Goal: Task Accomplishment & Management: Manage account settings

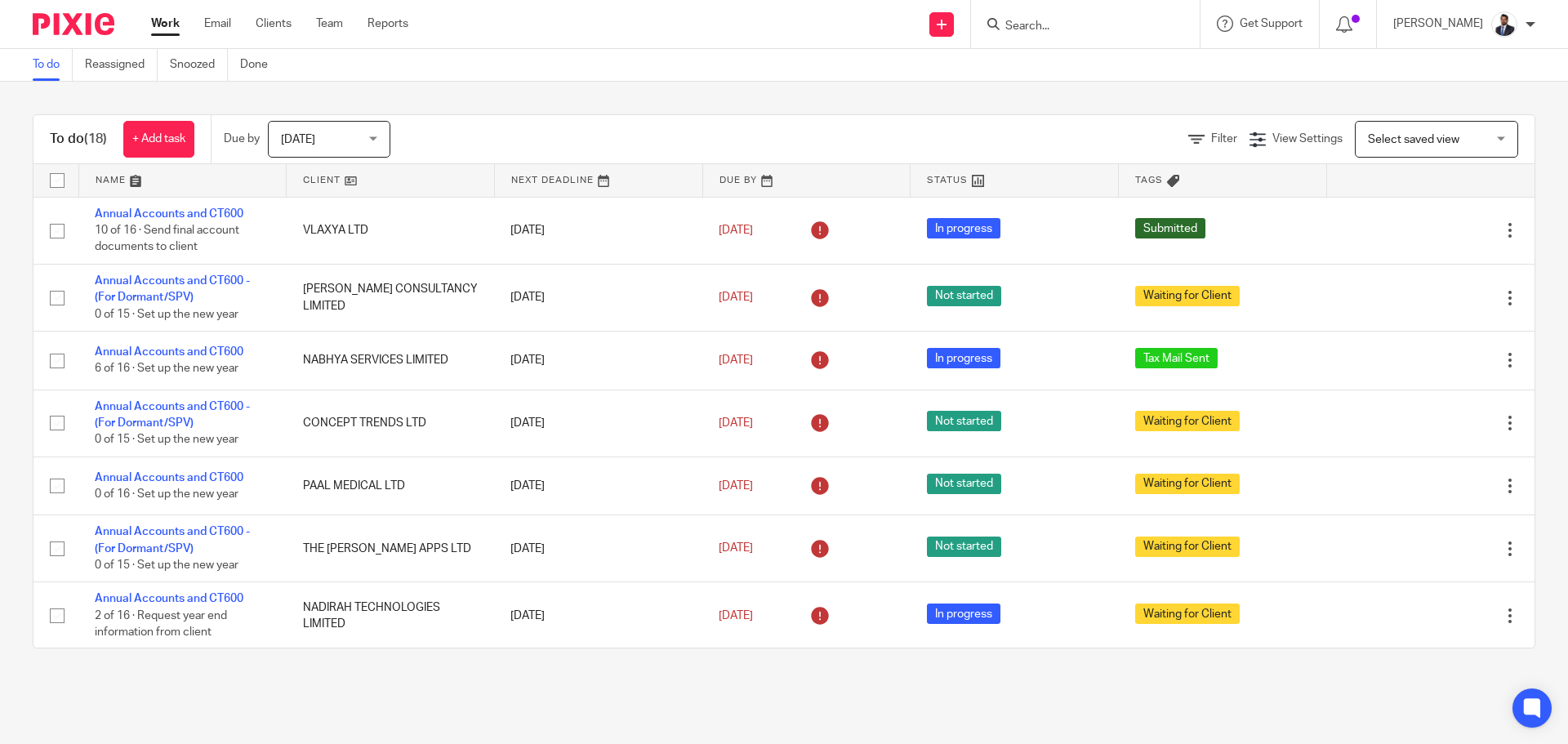
drag, startPoint x: 277, startPoint y: 31, endPoint x: 300, endPoint y: 42, distance: 25.5
click at [277, 31] on link "Clients" at bounding box center [274, 24] width 36 height 17
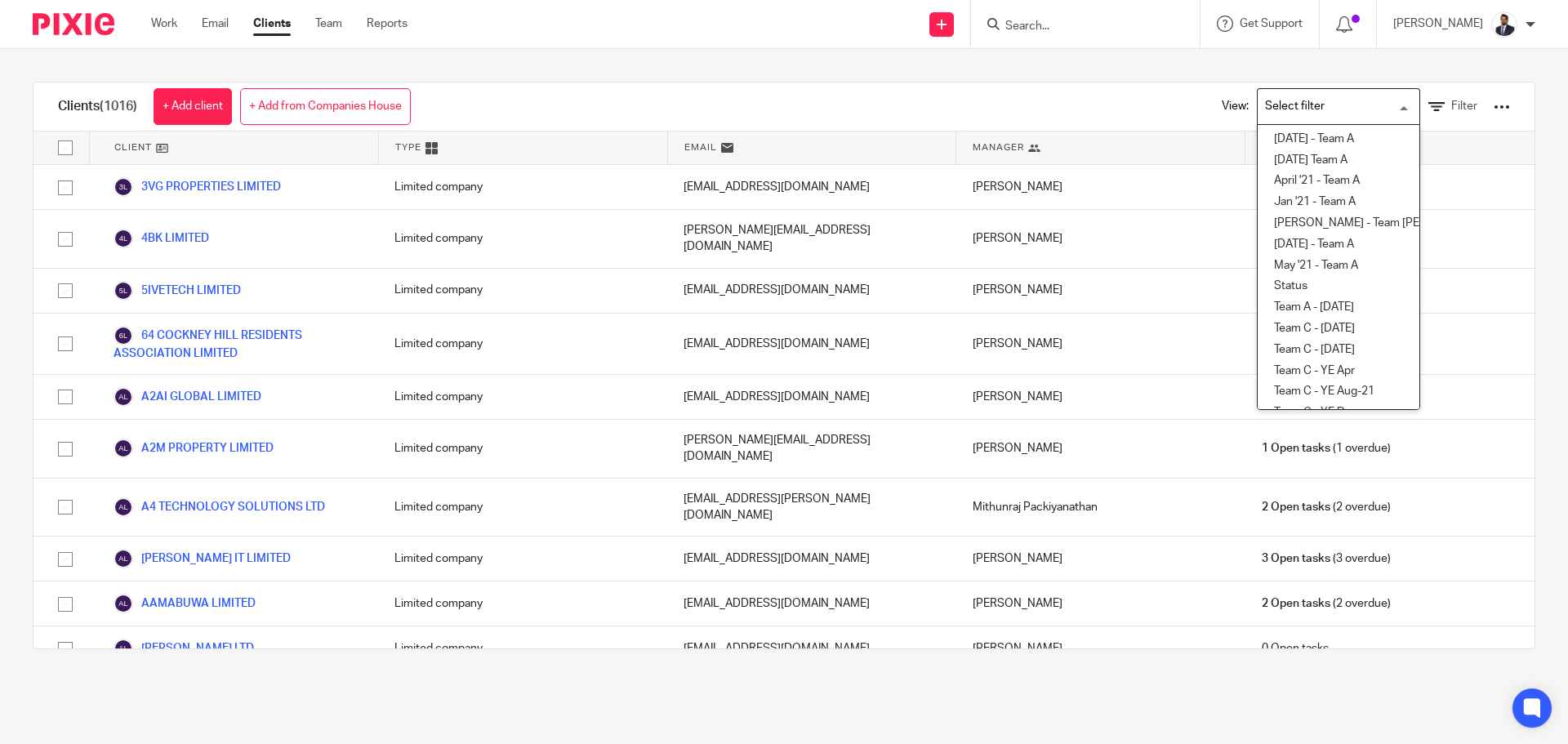
click at [1353, 109] on input "Search for option" at bounding box center [1334, 107] width 151 height 29
click at [1451, 103] on span "Filter" at bounding box center [1464, 106] width 26 height 11
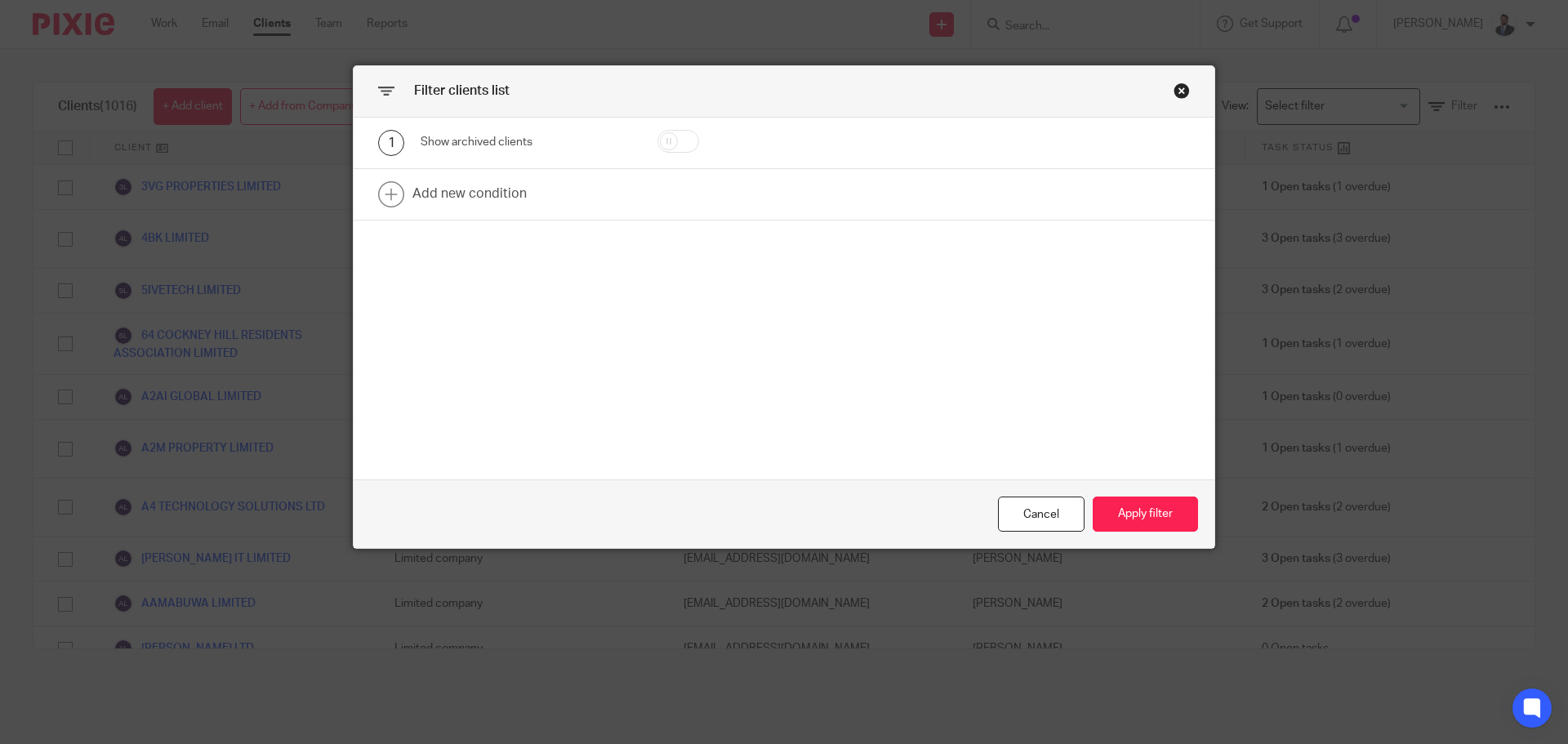
click at [1178, 89] on div "Close this dialog window" at bounding box center [1182, 91] width 17 height 17
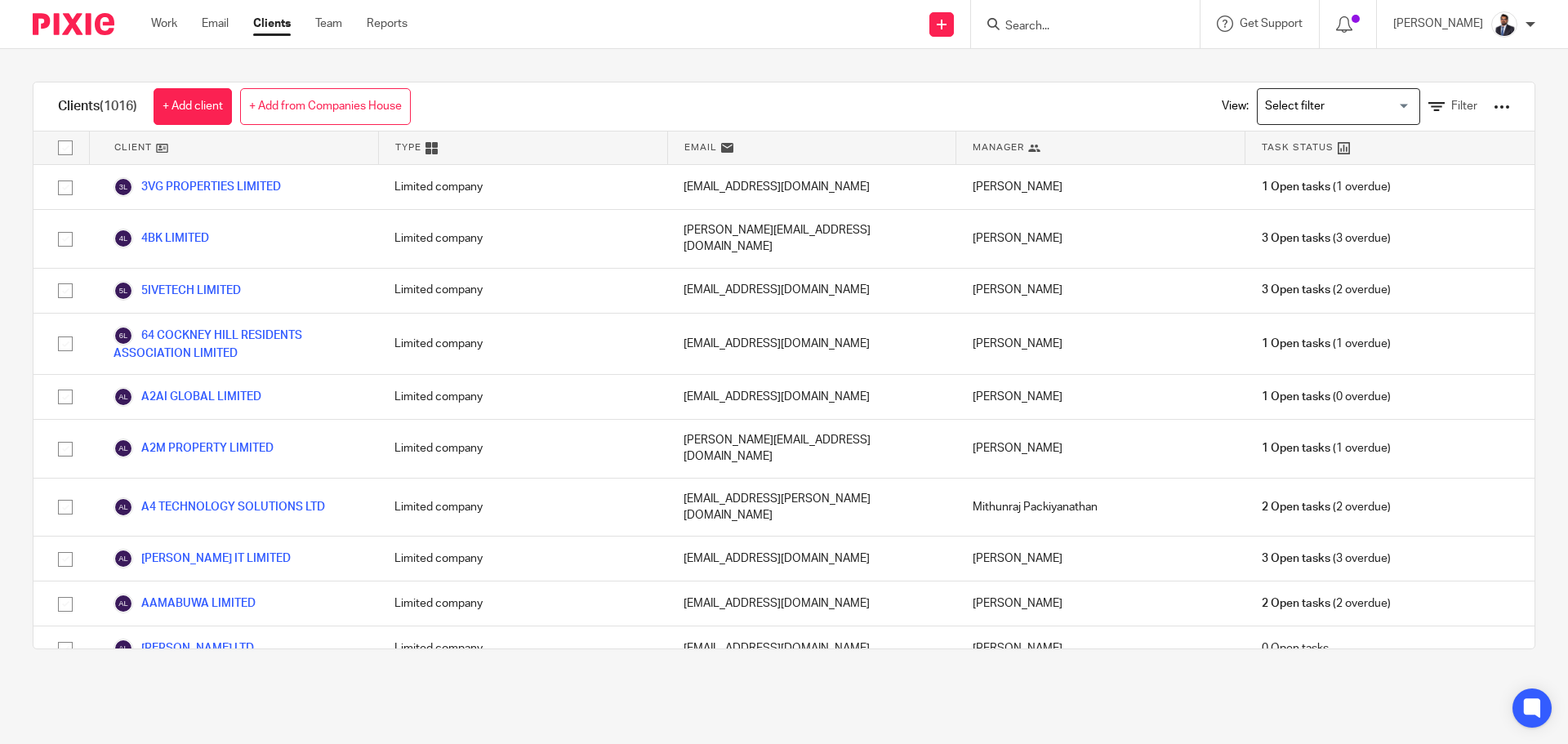
click at [1468, 105] on div "View: Loading... Filter" at bounding box center [1353, 107] width 312 height 48
click at [1482, 105] on div "View: Loading... Filter" at bounding box center [1353, 107] width 312 height 48
click at [1494, 105] on div at bounding box center [1502, 108] width 17 height 17
click at [1119, 99] on div "Clients (1016) + Add client + Add from Companies House View: Loading... Filter" at bounding box center [784, 107] width 1501 height 49
click at [1028, 146] on icon at bounding box center [1034, 148] width 12 height 12
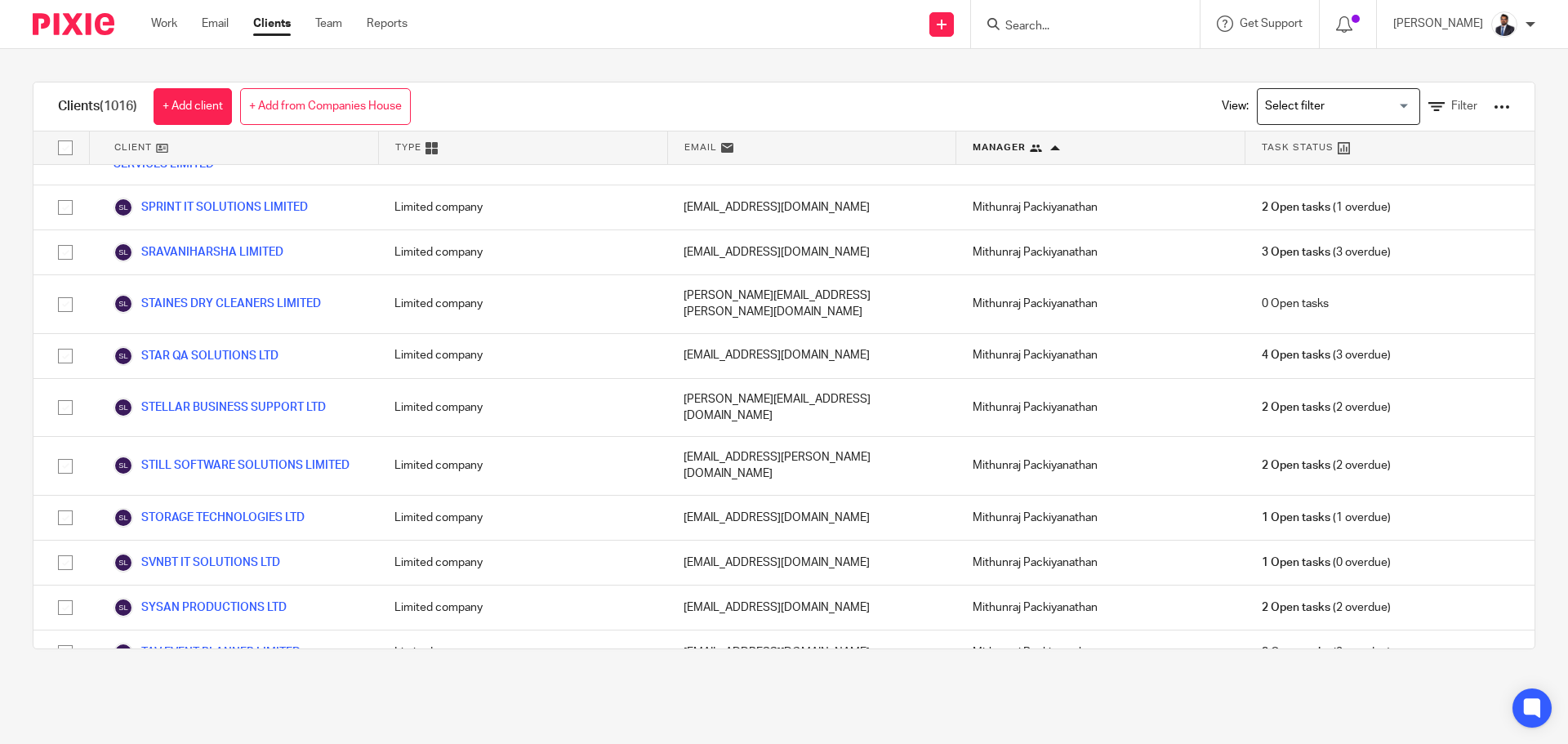
scroll to position [21160, 0]
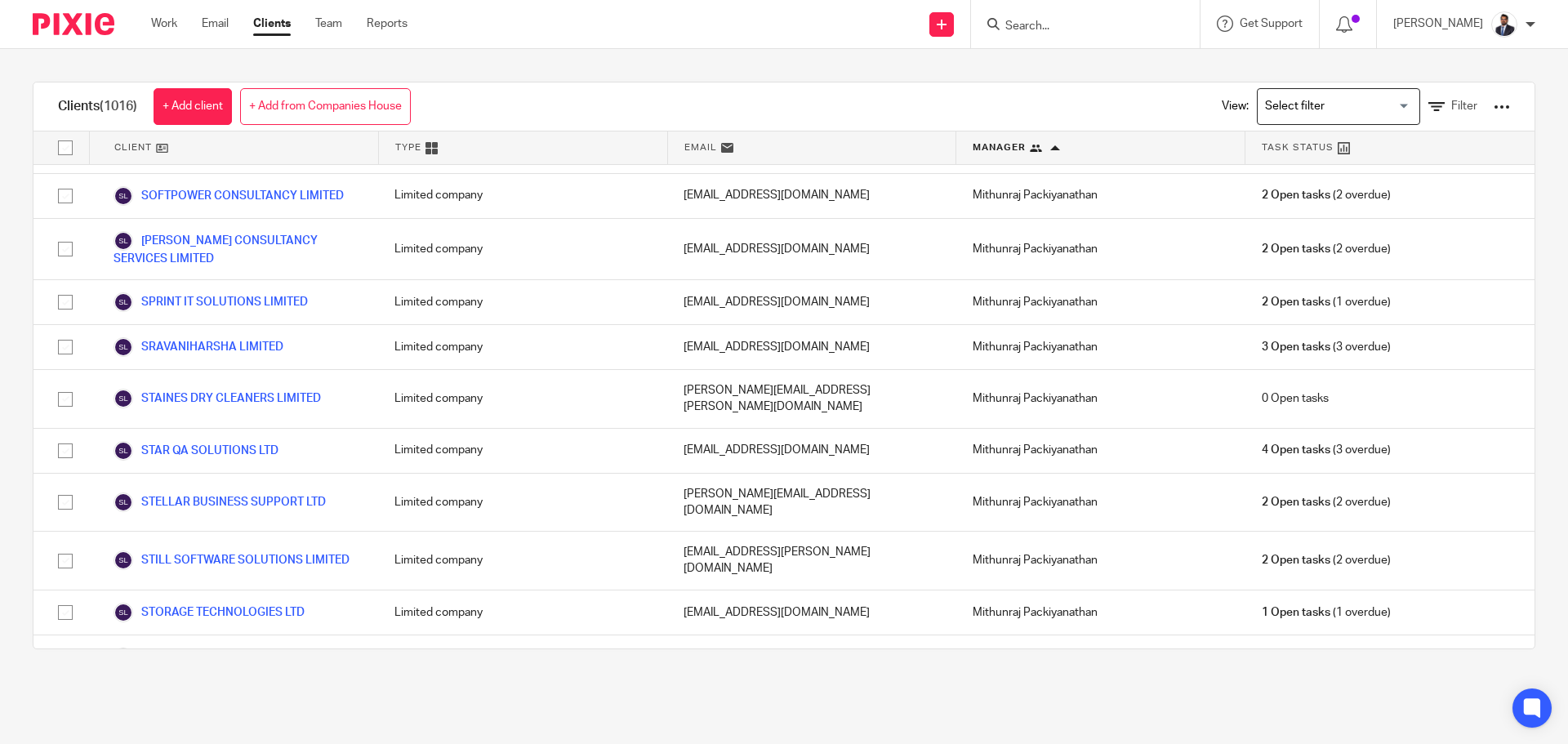
click at [1031, 17] on form at bounding box center [1090, 24] width 174 height 20
click at [1038, 22] on input "Search" at bounding box center [1077, 27] width 147 height 15
type input "apteq"
click at [1095, 45] on div "APTEQ TECHNOLOGY SOLUTIONS LTD Prasoon Suresh < prasoon.suresh@gmail.com >" at bounding box center [1213, 70] width 451 height 64
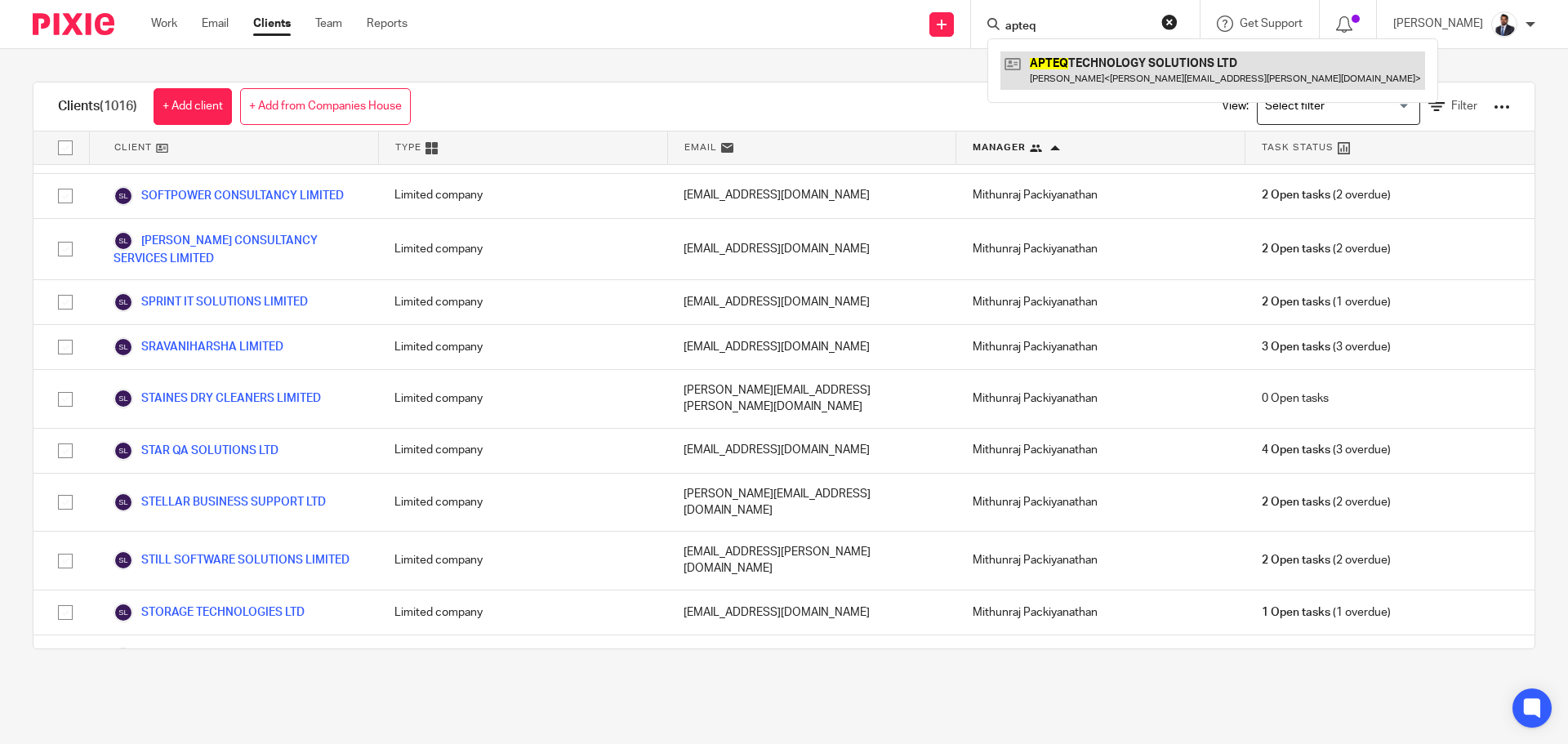
click at [1096, 54] on link at bounding box center [1213, 70] width 425 height 38
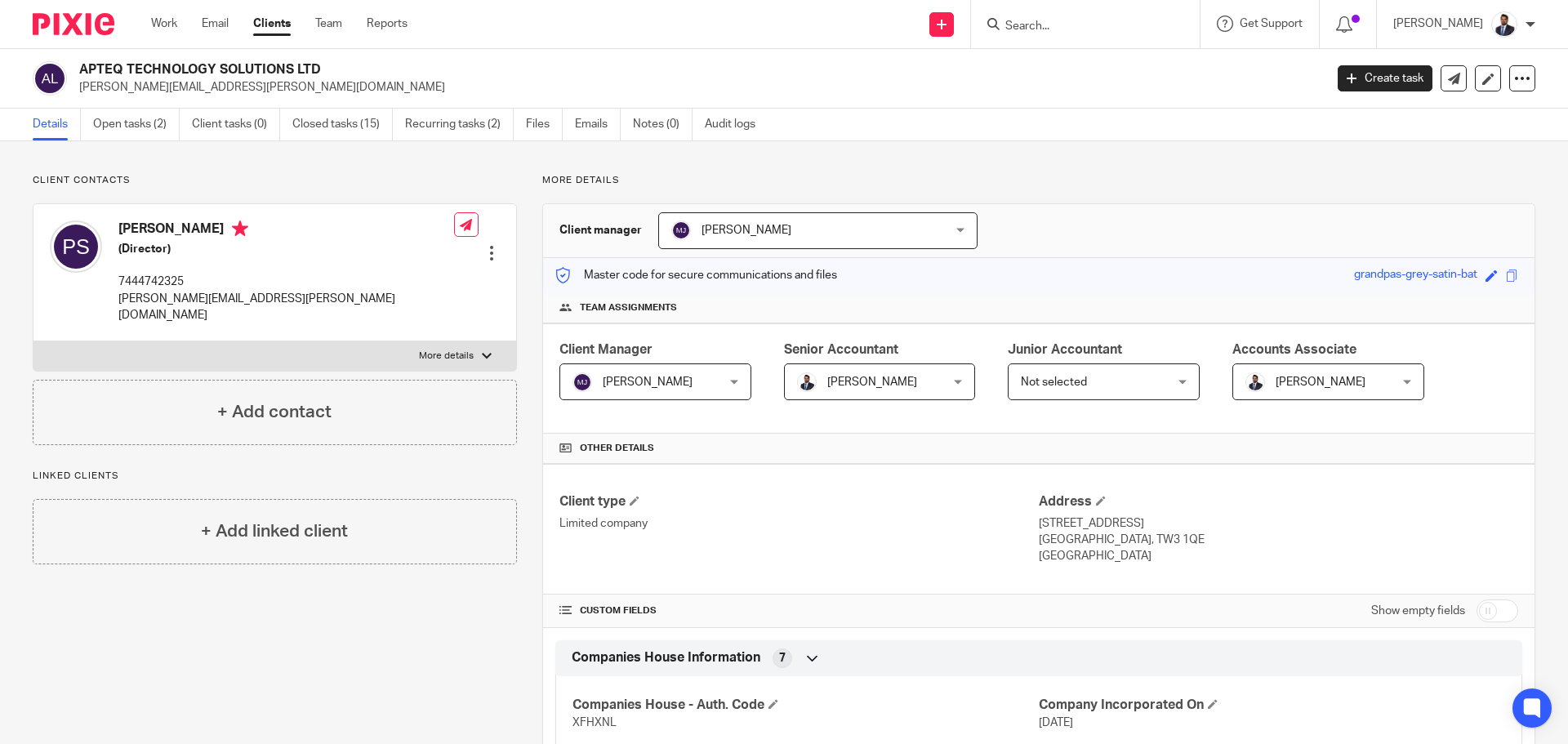
drag, startPoint x: 272, startPoint y: 28, endPoint x: 283, endPoint y: 34, distance: 12.5
click at [272, 28] on link "Clients" at bounding box center [272, 24] width 38 height 17
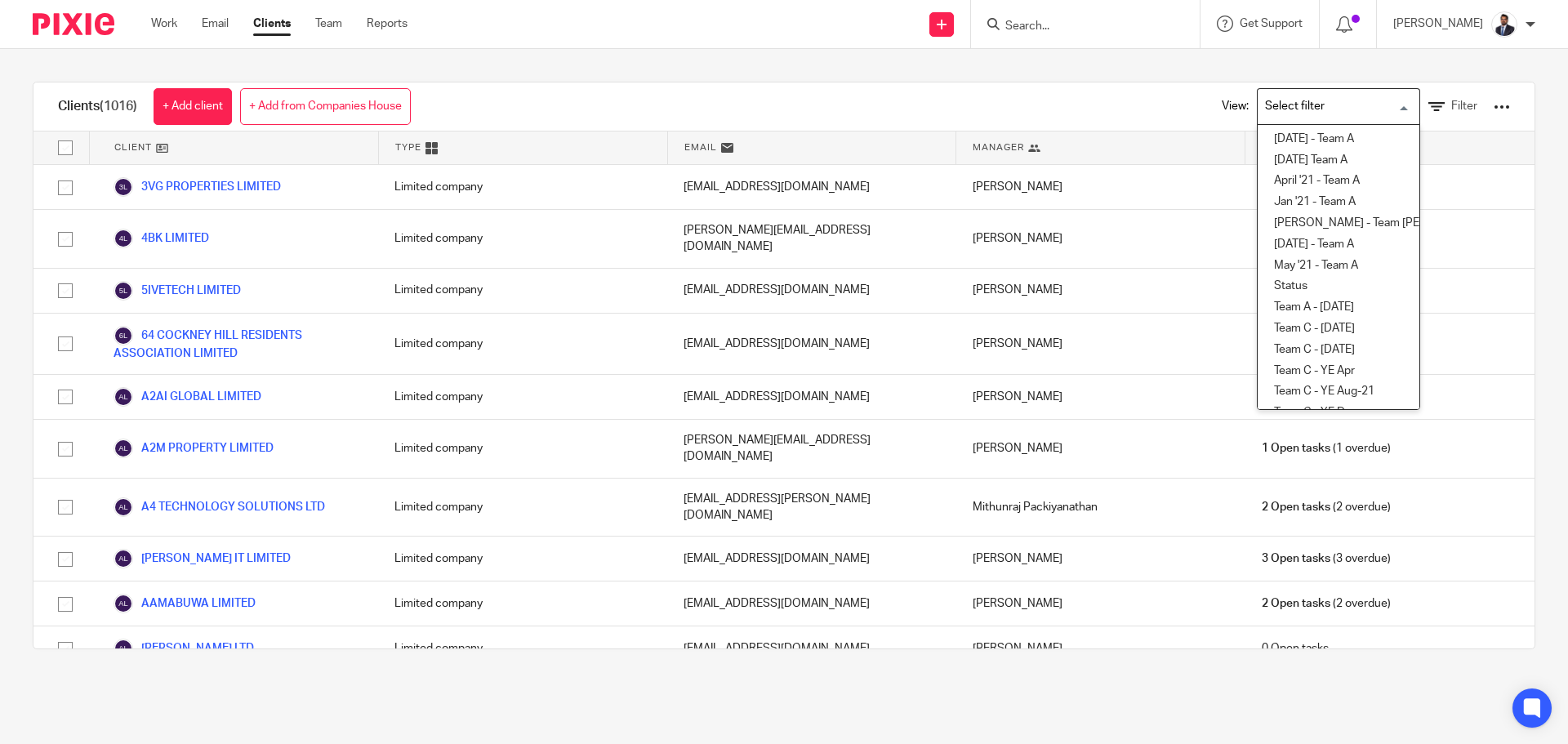
click at [1333, 113] on input "Search for option" at bounding box center [1334, 107] width 151 height 29
click at [1451, 105] on span "Filter" at bounding box center [1464, 106] width 26 height 11
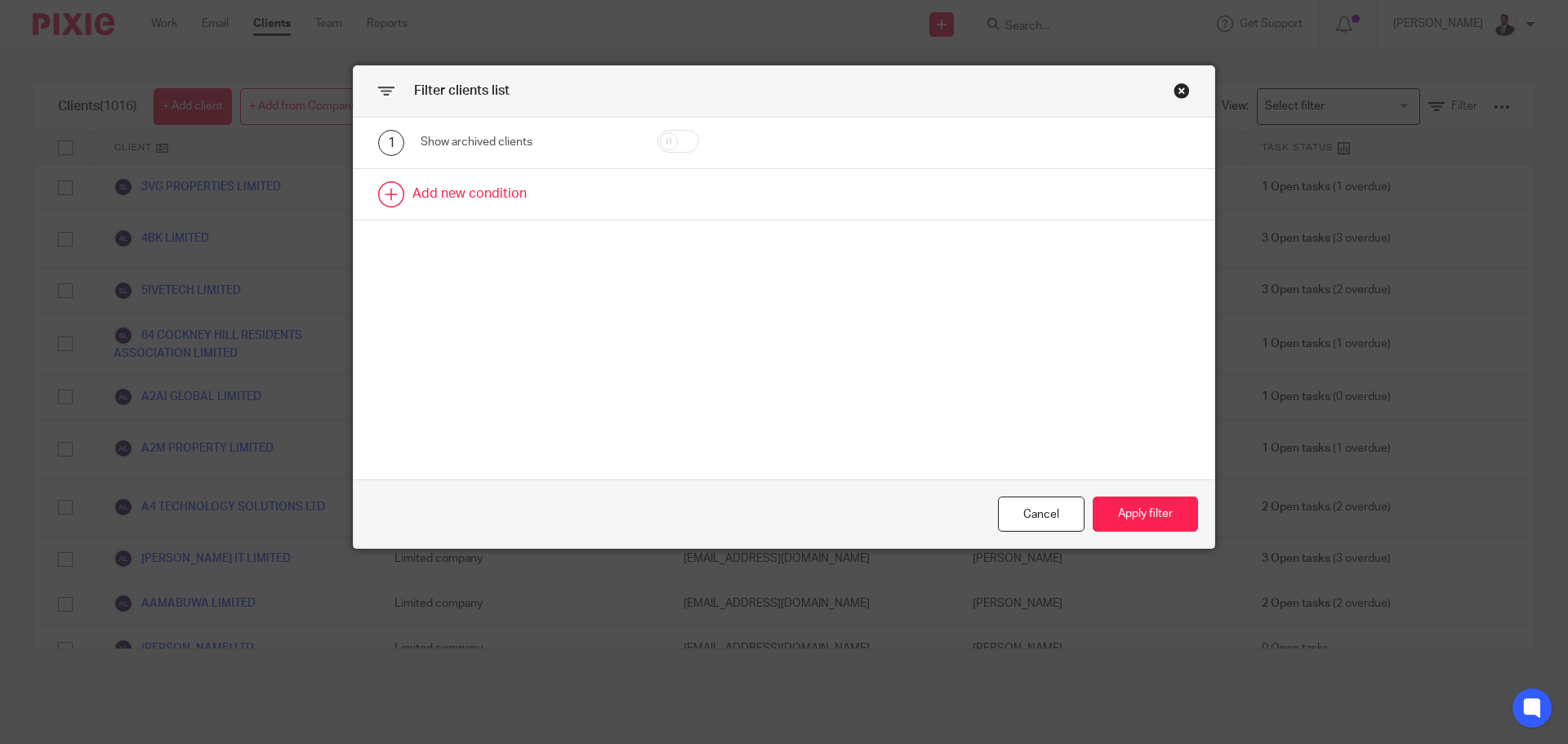
click at [462, 191] on link at bounding box center [784, 194] width 860 height 51
click at [496, 194] on div "Field" at bounding box center [513, 199] width 158 height 34
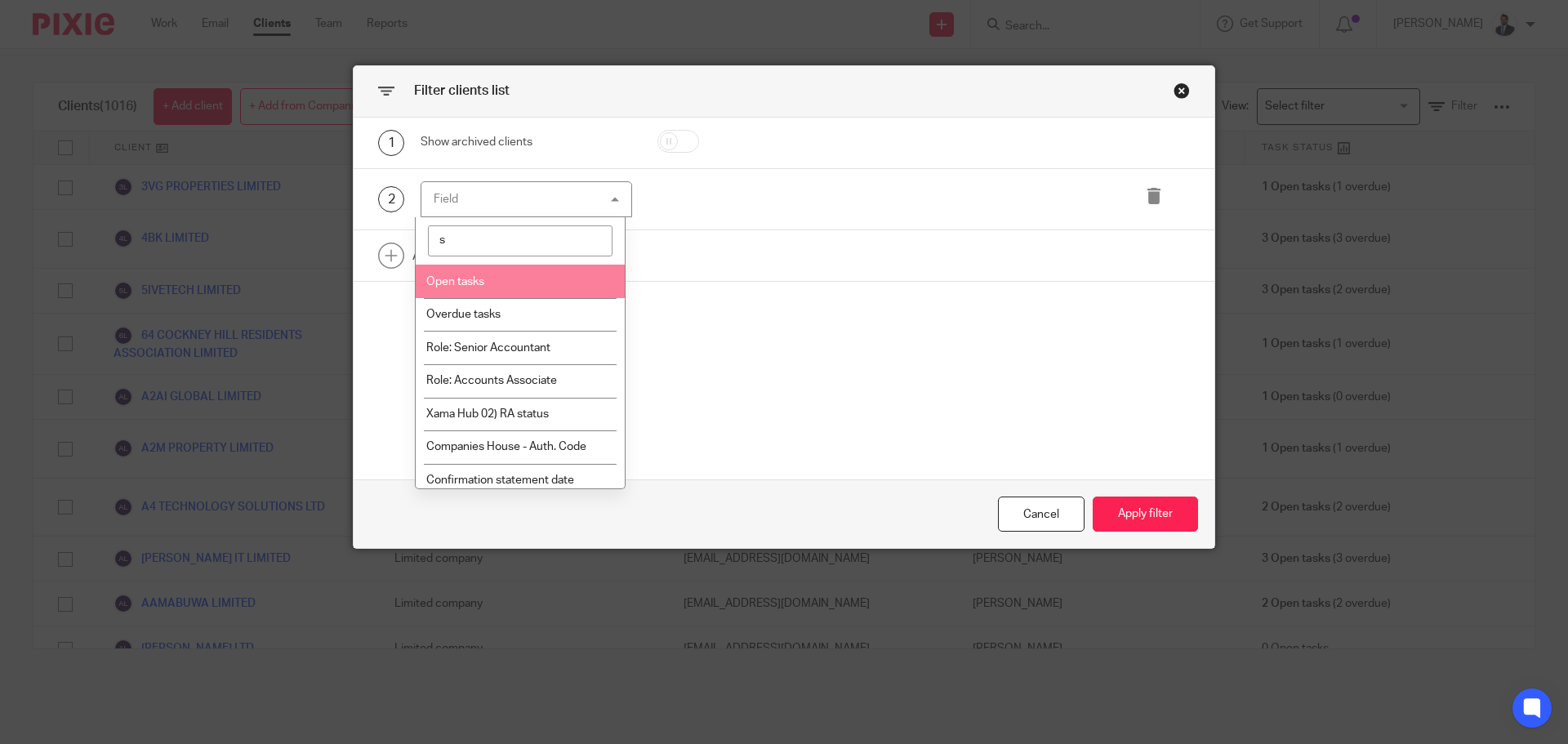
type input "se"
click at [504, 281] on span "Role: Senior Accountant" at bounding box center [489, 282] width 124 height 11
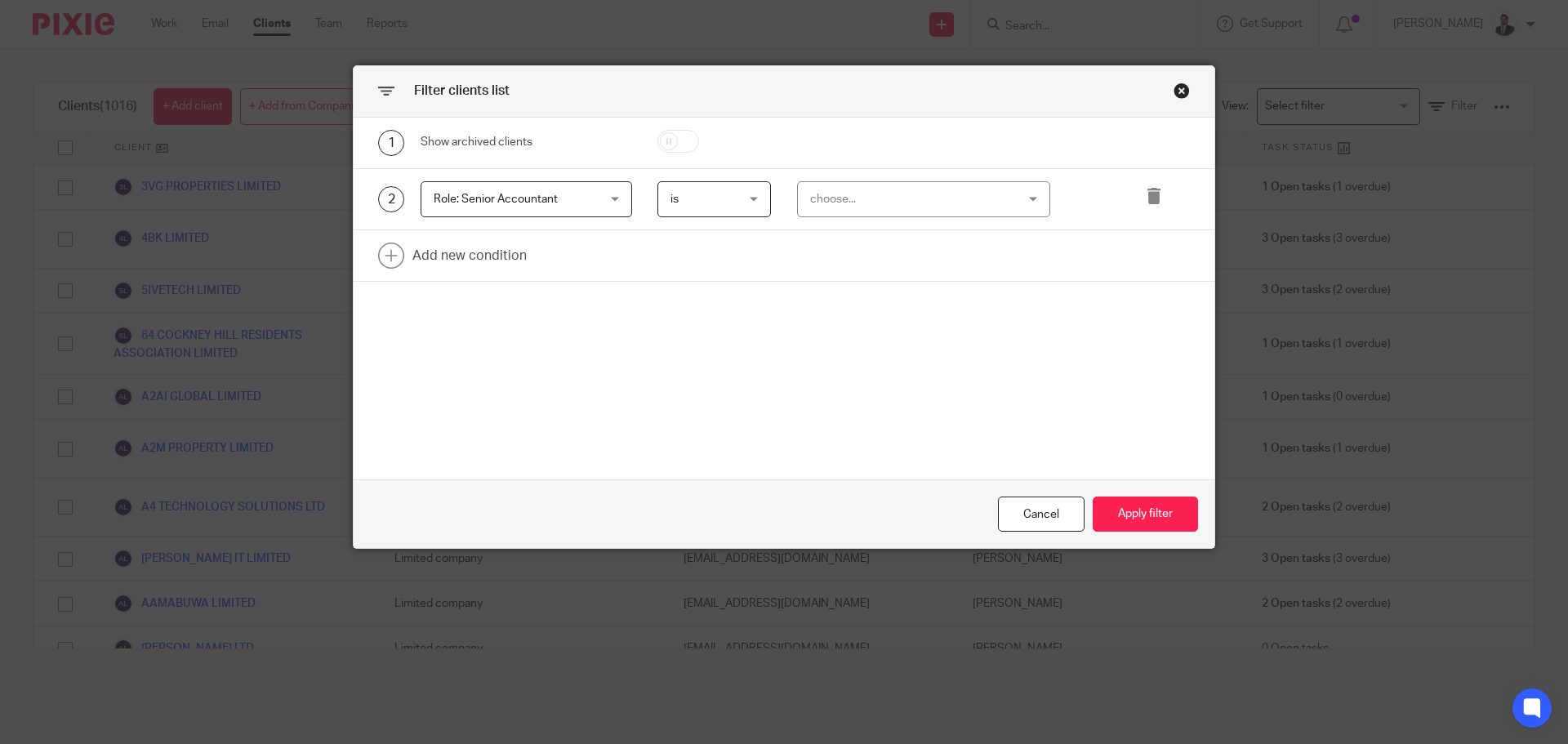
click at [714, 198] on span "is" at bounding box center [710, 199] width 80 height 34
click at [852, 197] on div "choose..." at bounding box center [906, 199] width 192 height 34
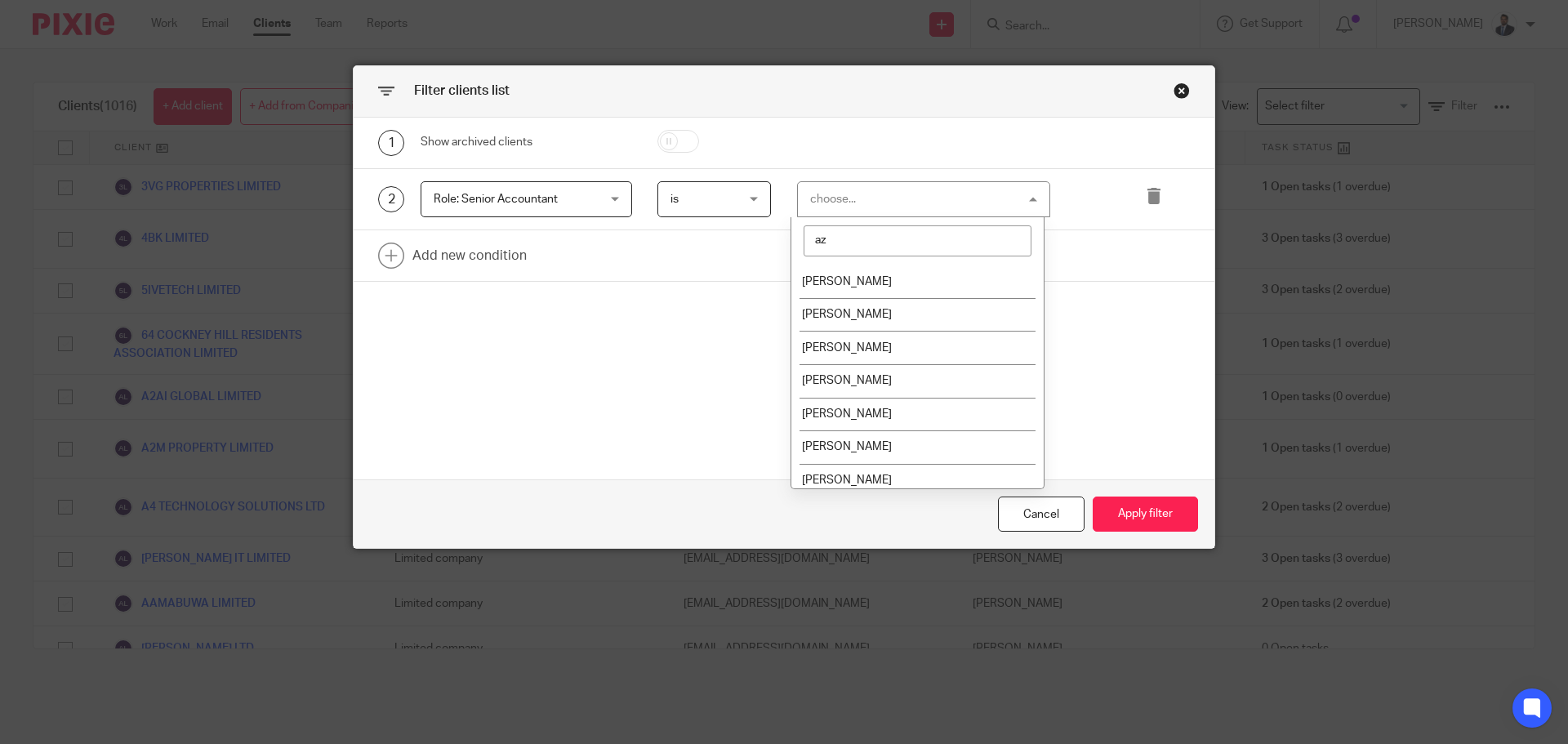
type input "aza"
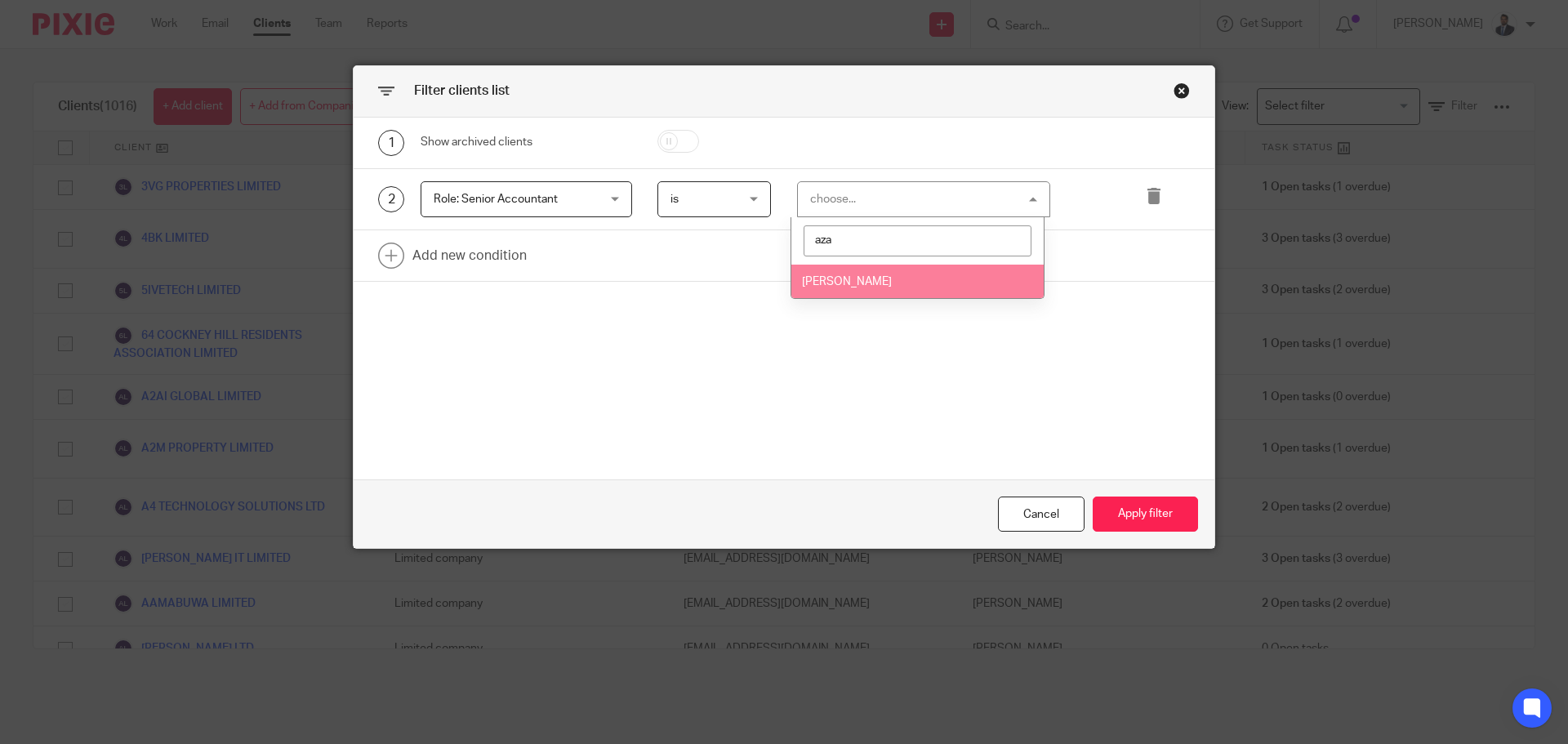
click at [859, 282] on span "[PERSON_NAME]" at bounding box center [847, 282] width 90 height 11
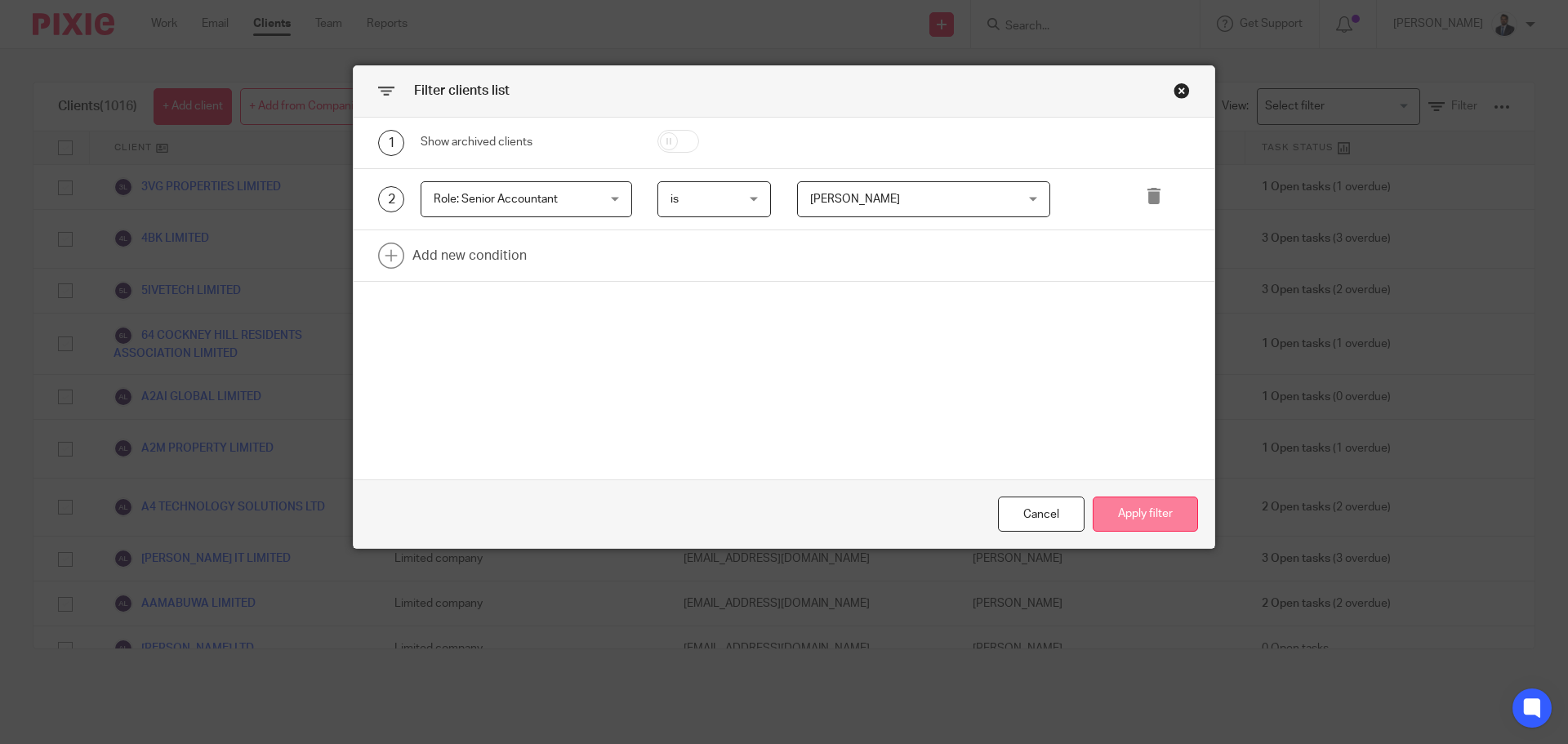
click at [1141, 516] on button "Apply filter" at bounding box center [1145, 514] width 106 height 35
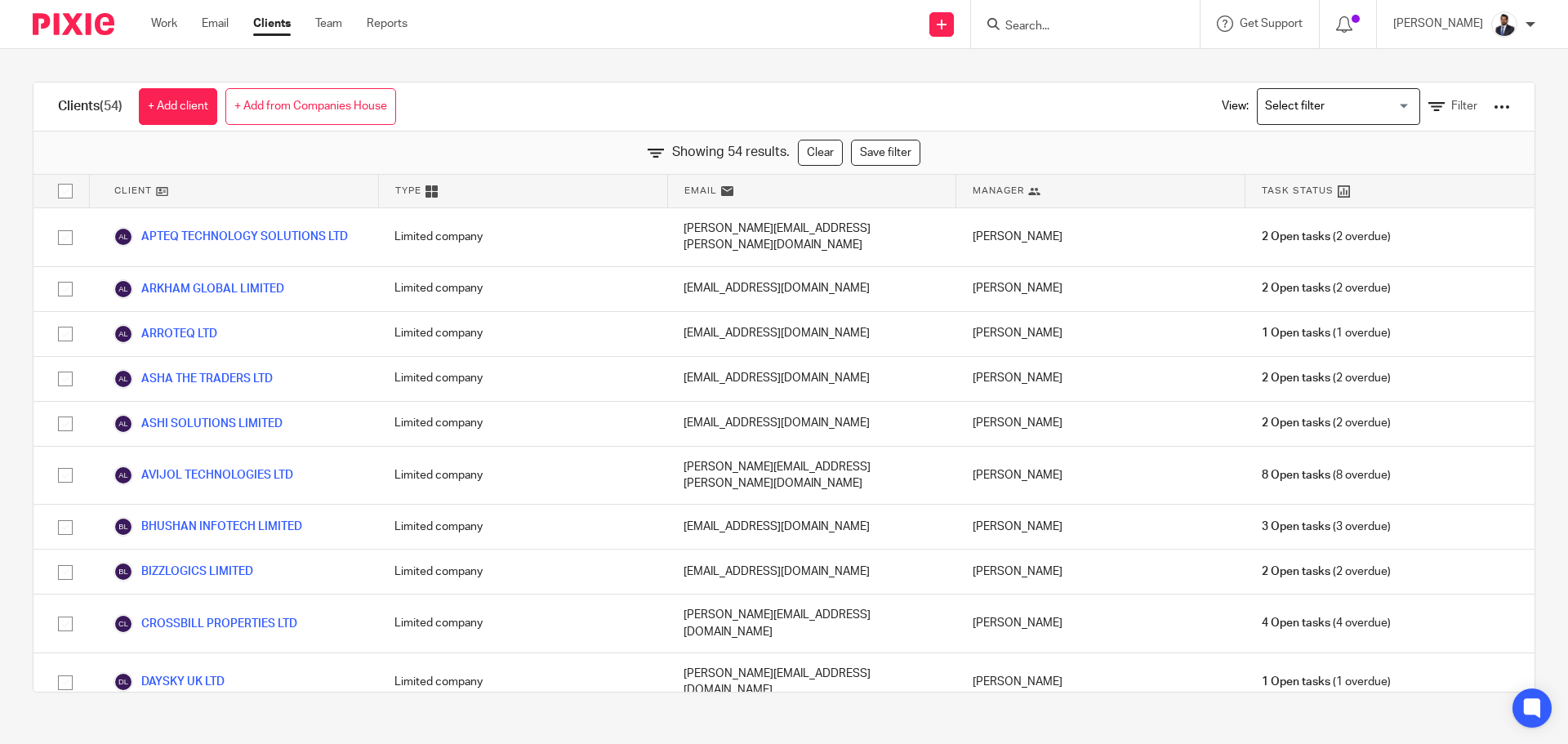
click at [62, 190] on input "checkbox" at bounding box center [65, 190] width 31 height 31
checkbox input "true"
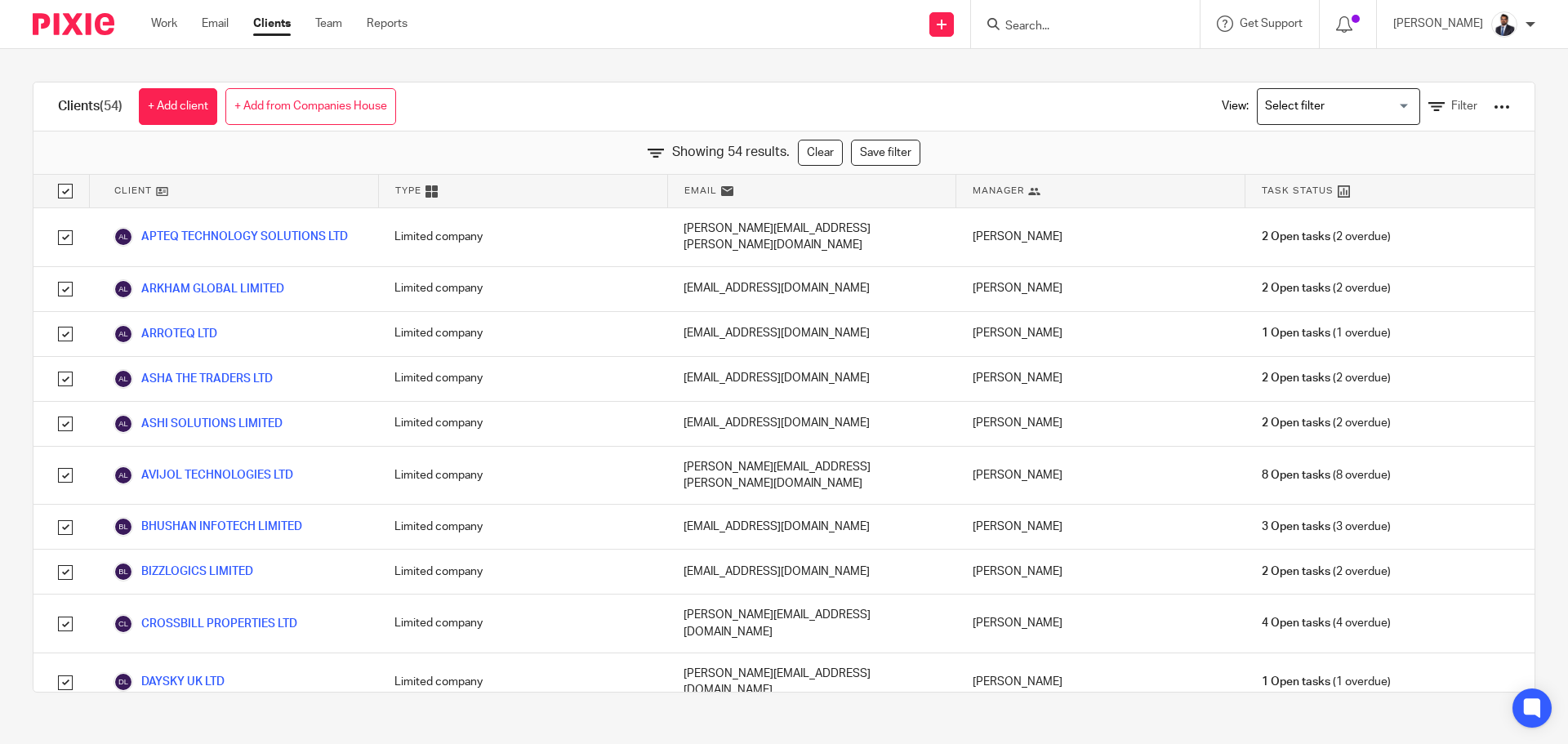
checkbox input "true"
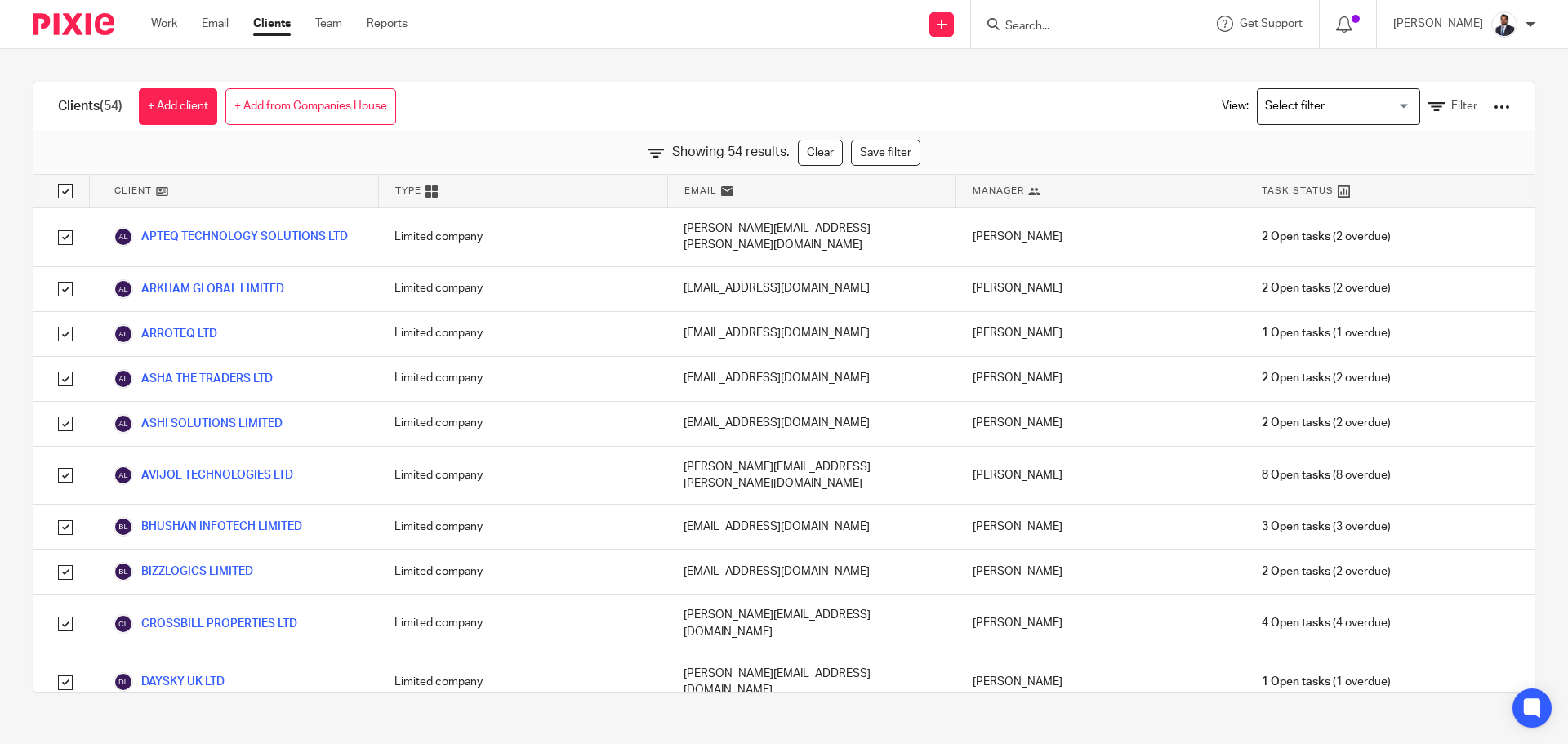
checkbox input "true"
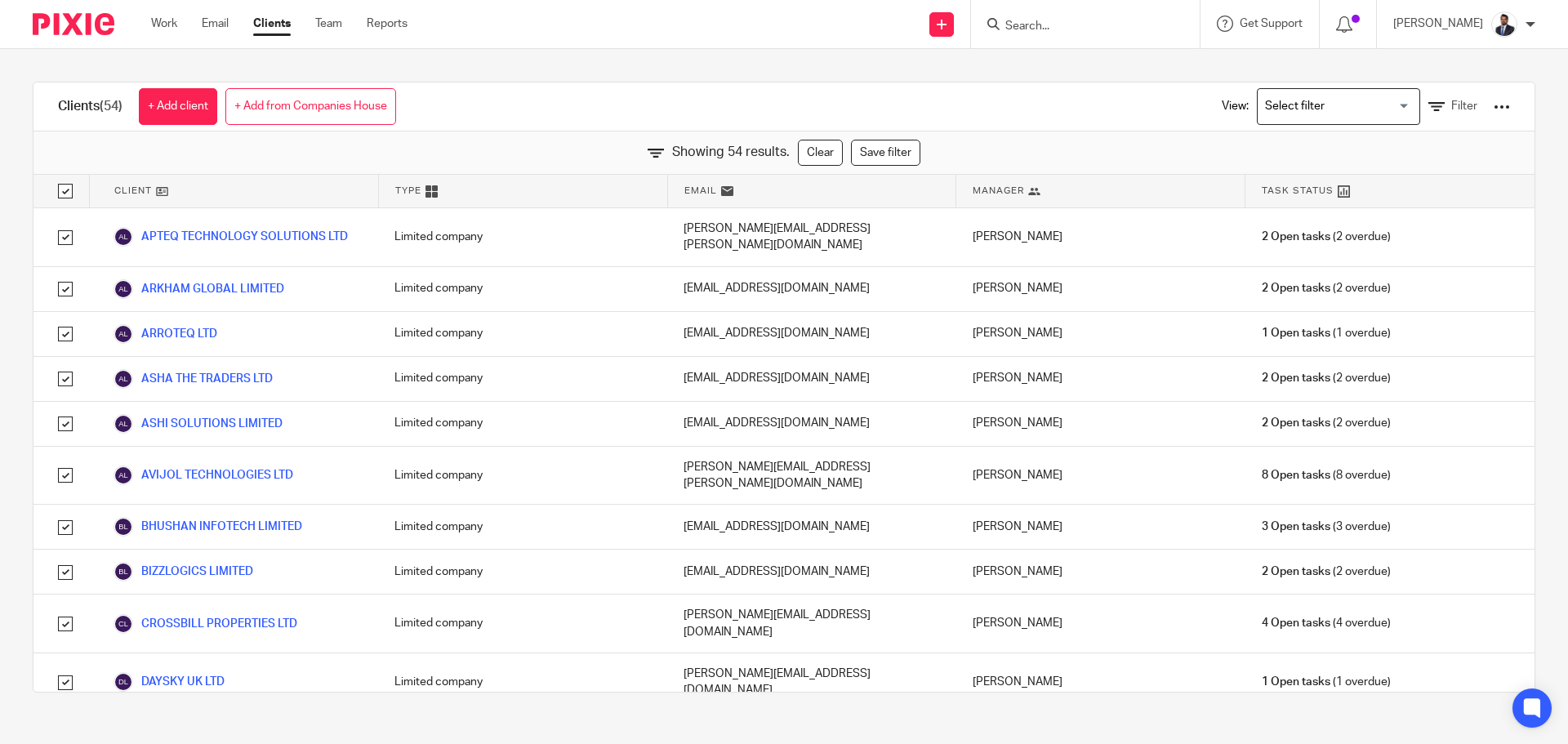
checkbox input "true"
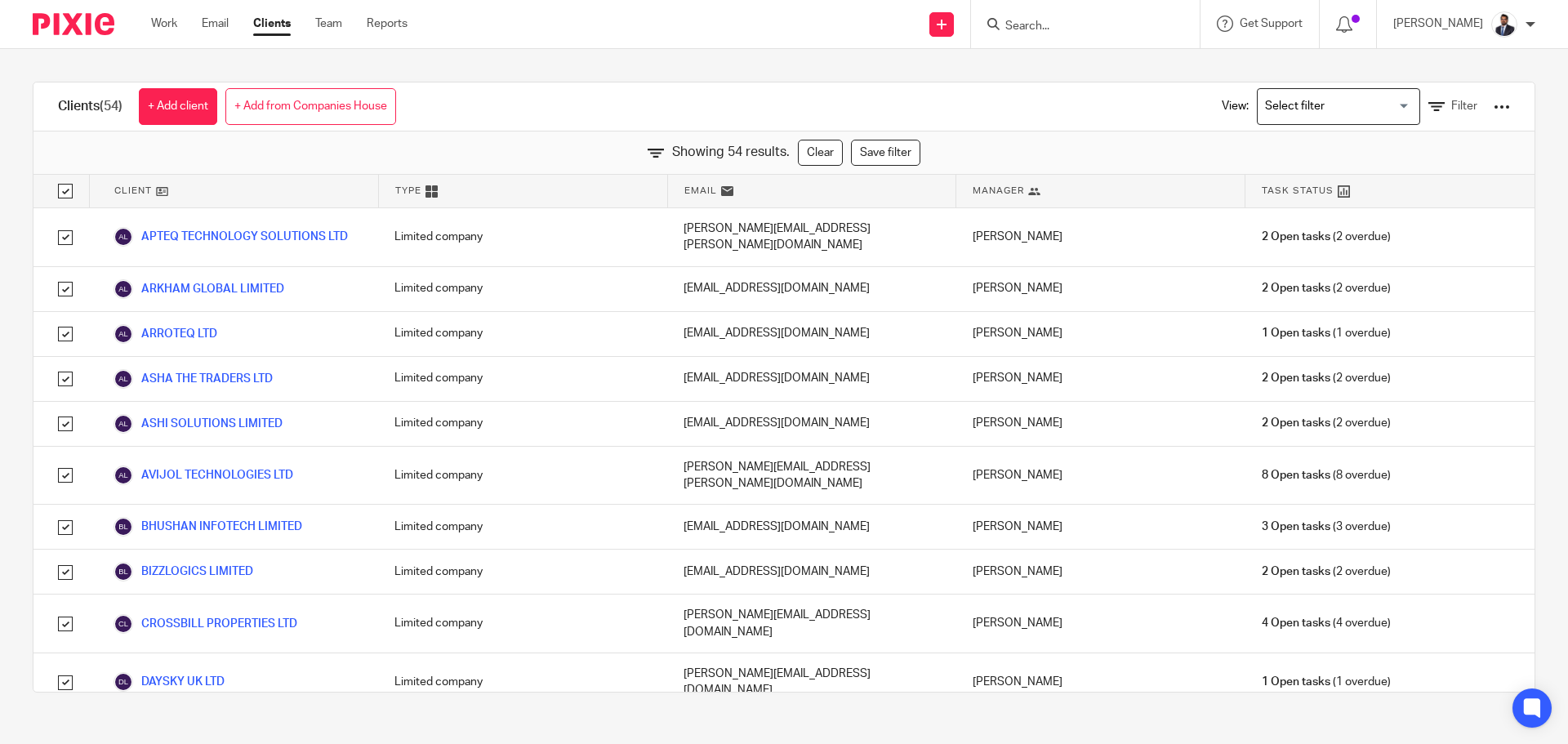
checkbox input "true"
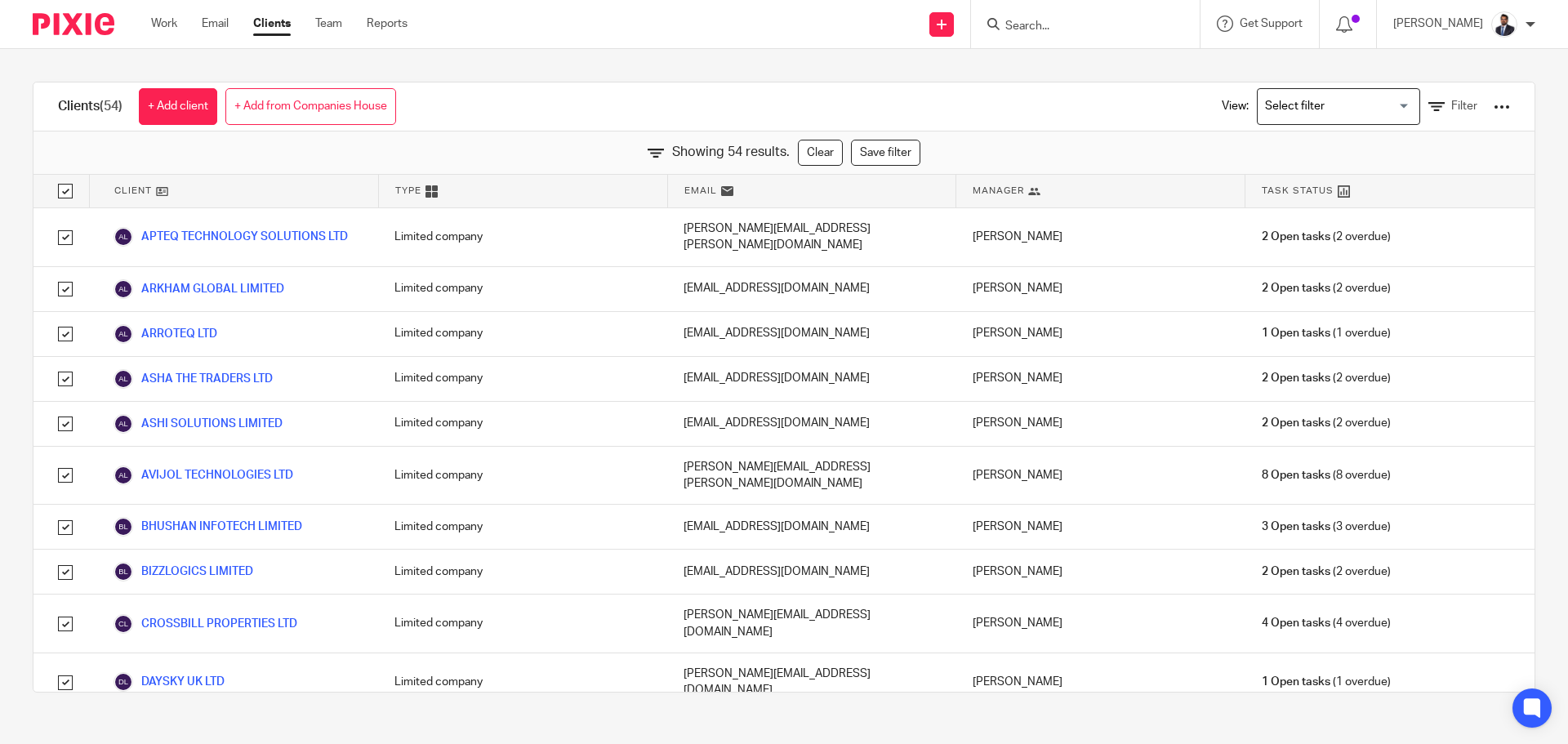
checkbox input "true"
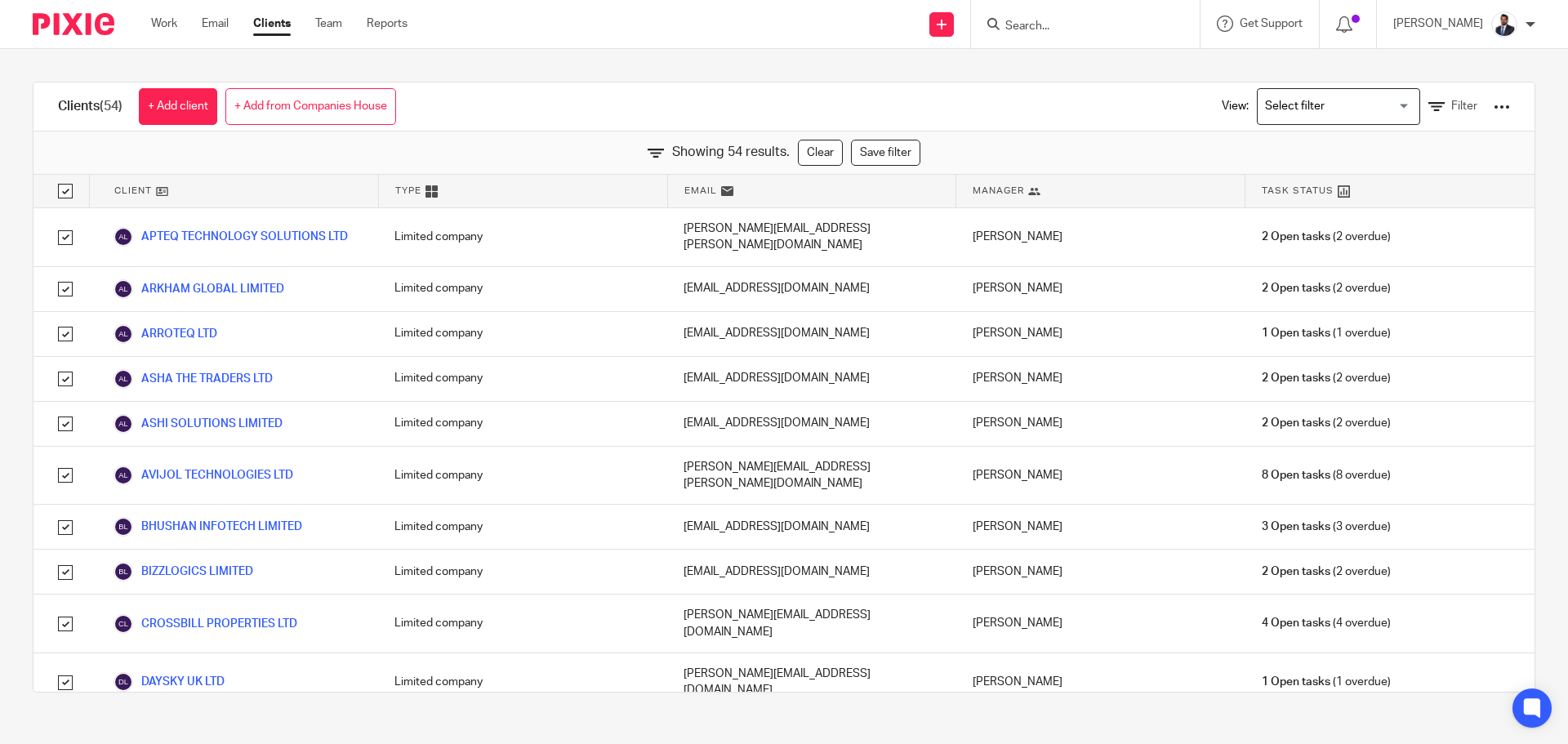
checkbox input "true"
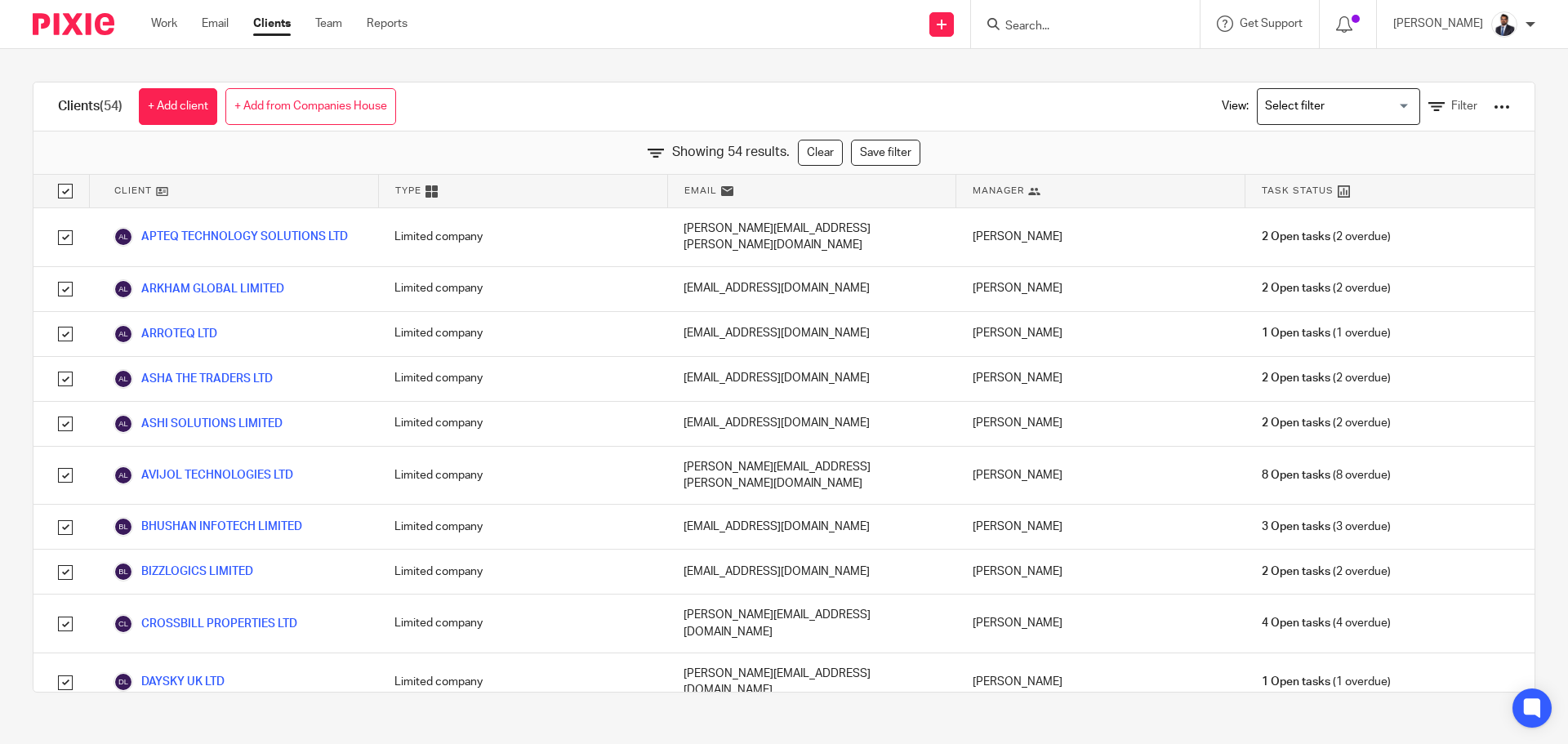
checkbox input "true"
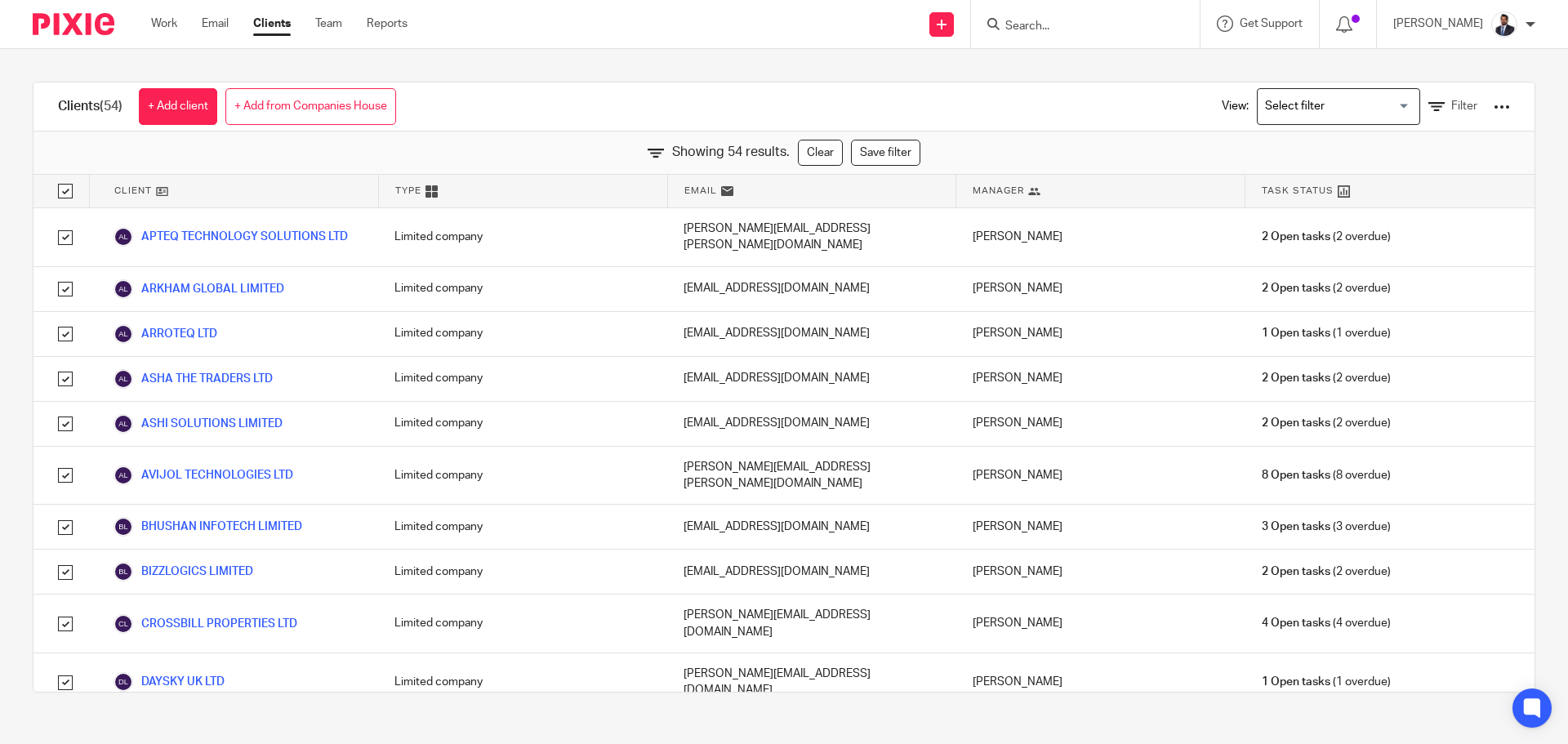
checkbox input "true"
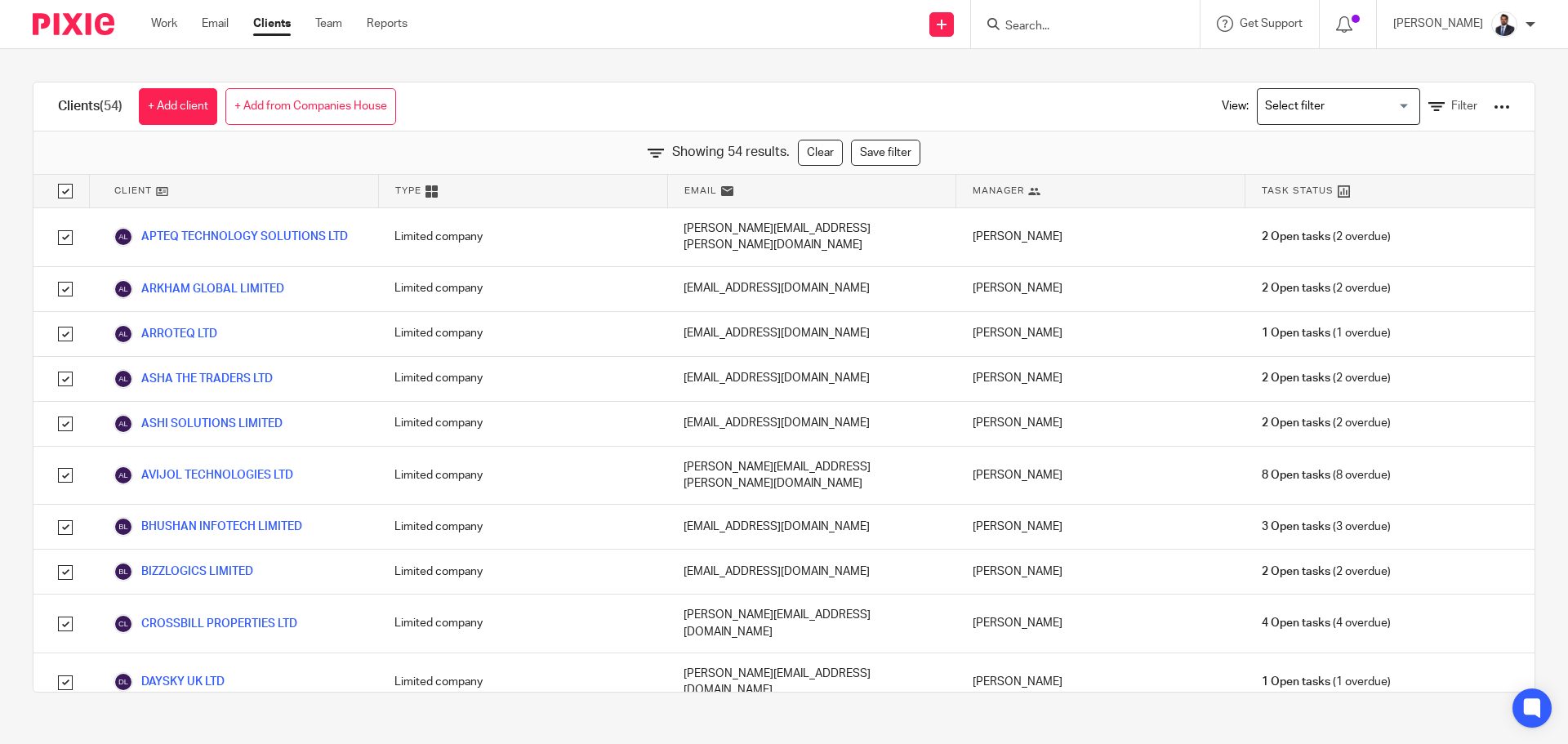
checkbox input "true"
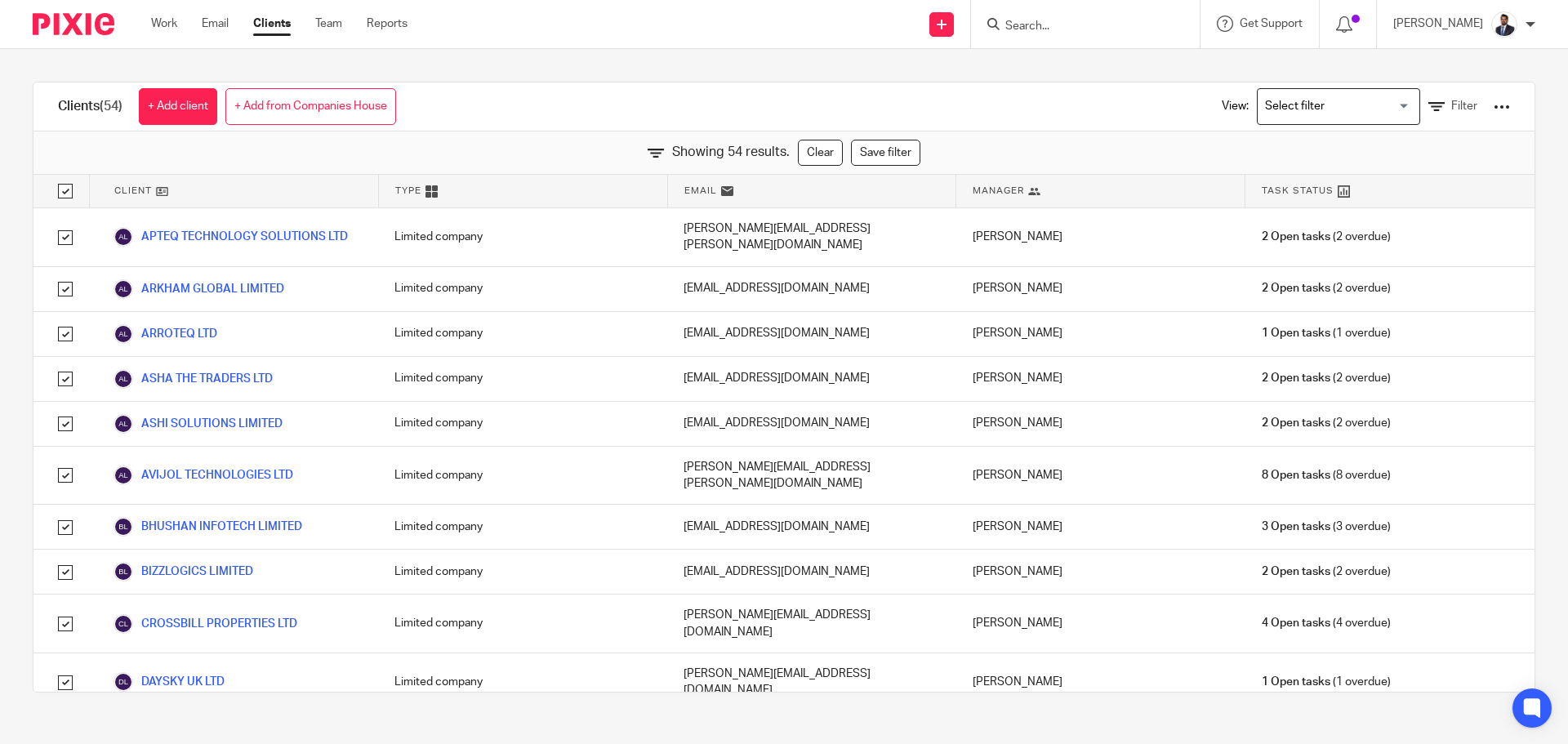
checkbox input "true"
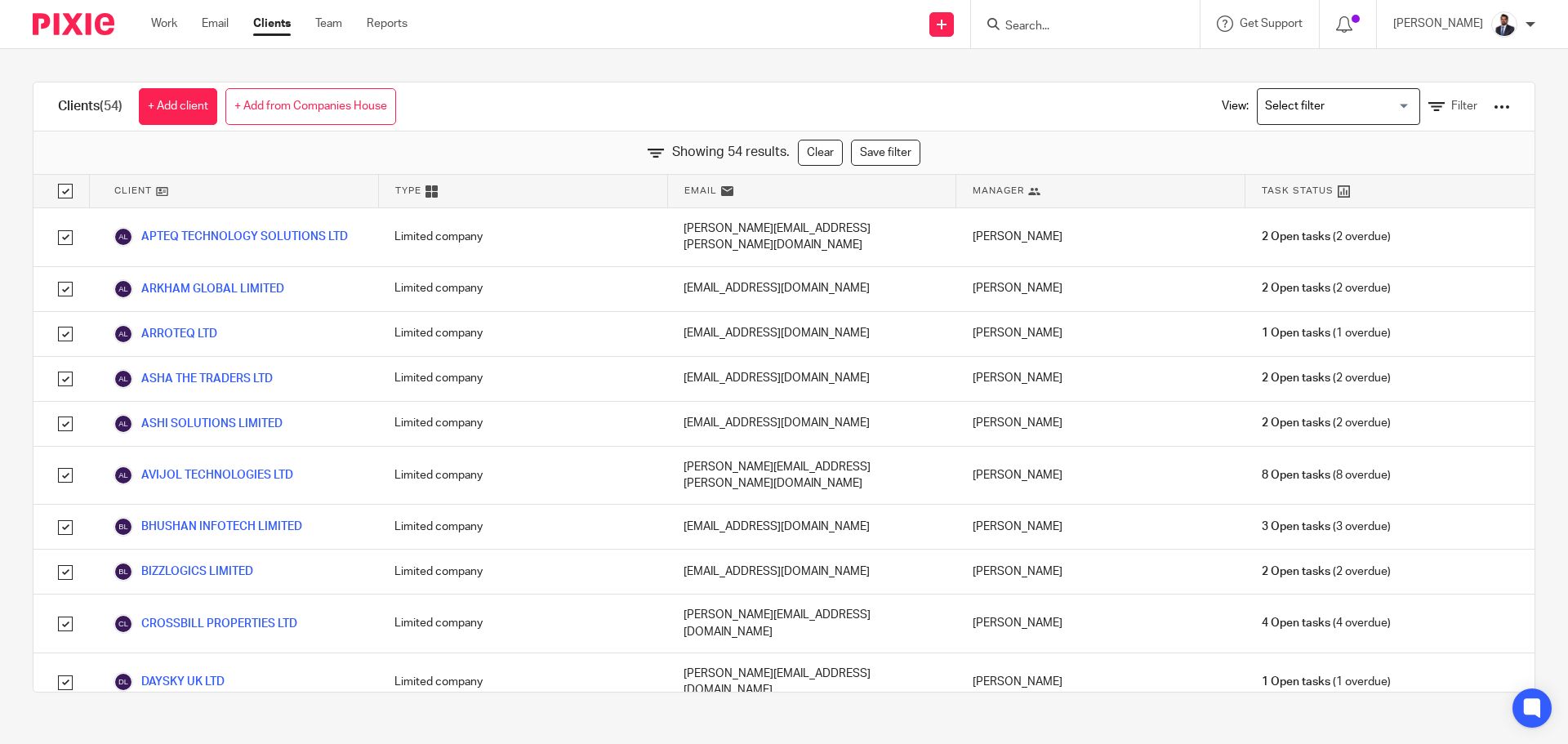
checkbox input "true"
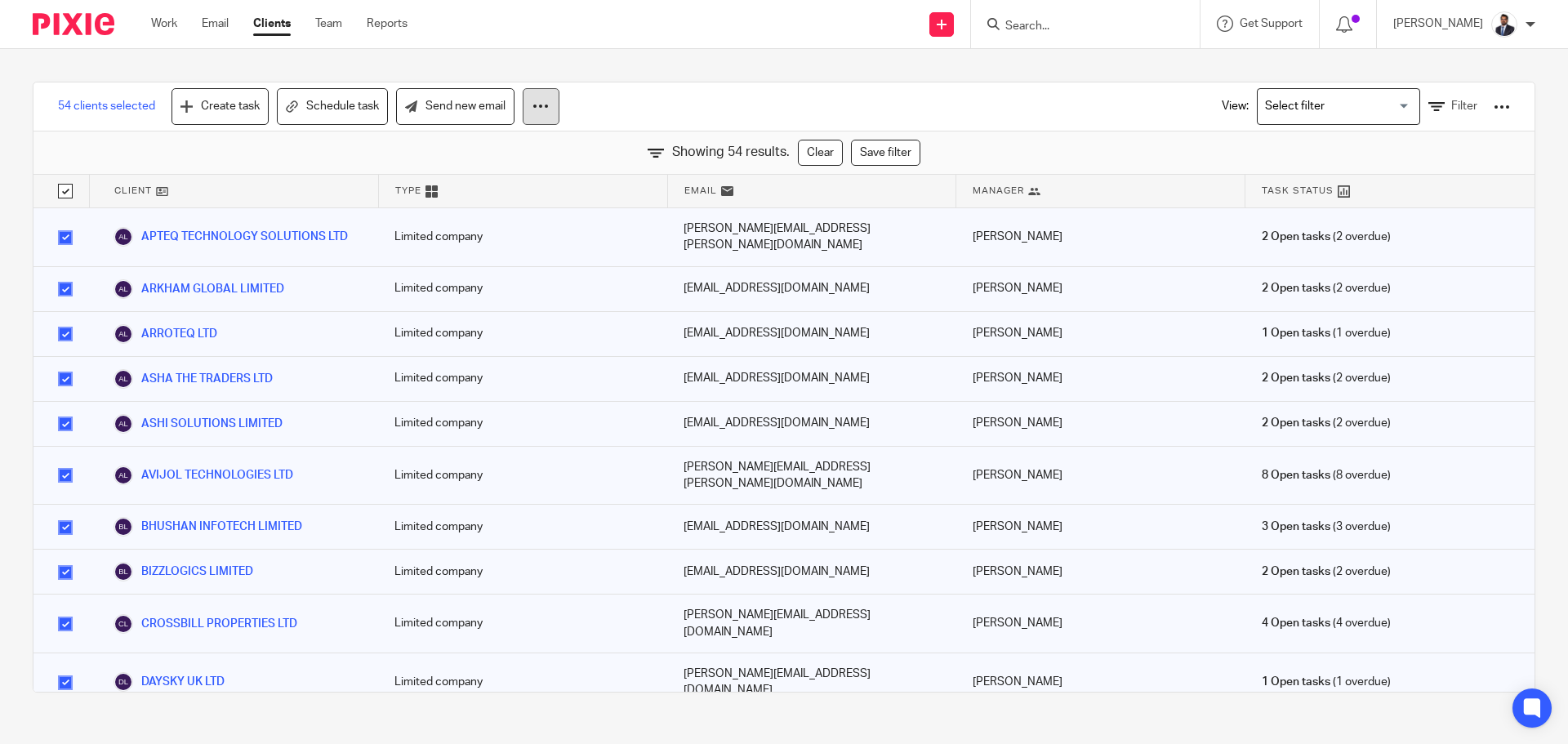
click at [548, 111] on icon at bounding box center [541, 107] width 17 height 17
click at [516, 148] on link "Update property" at bounding box center [495, 153] width 110 height 24
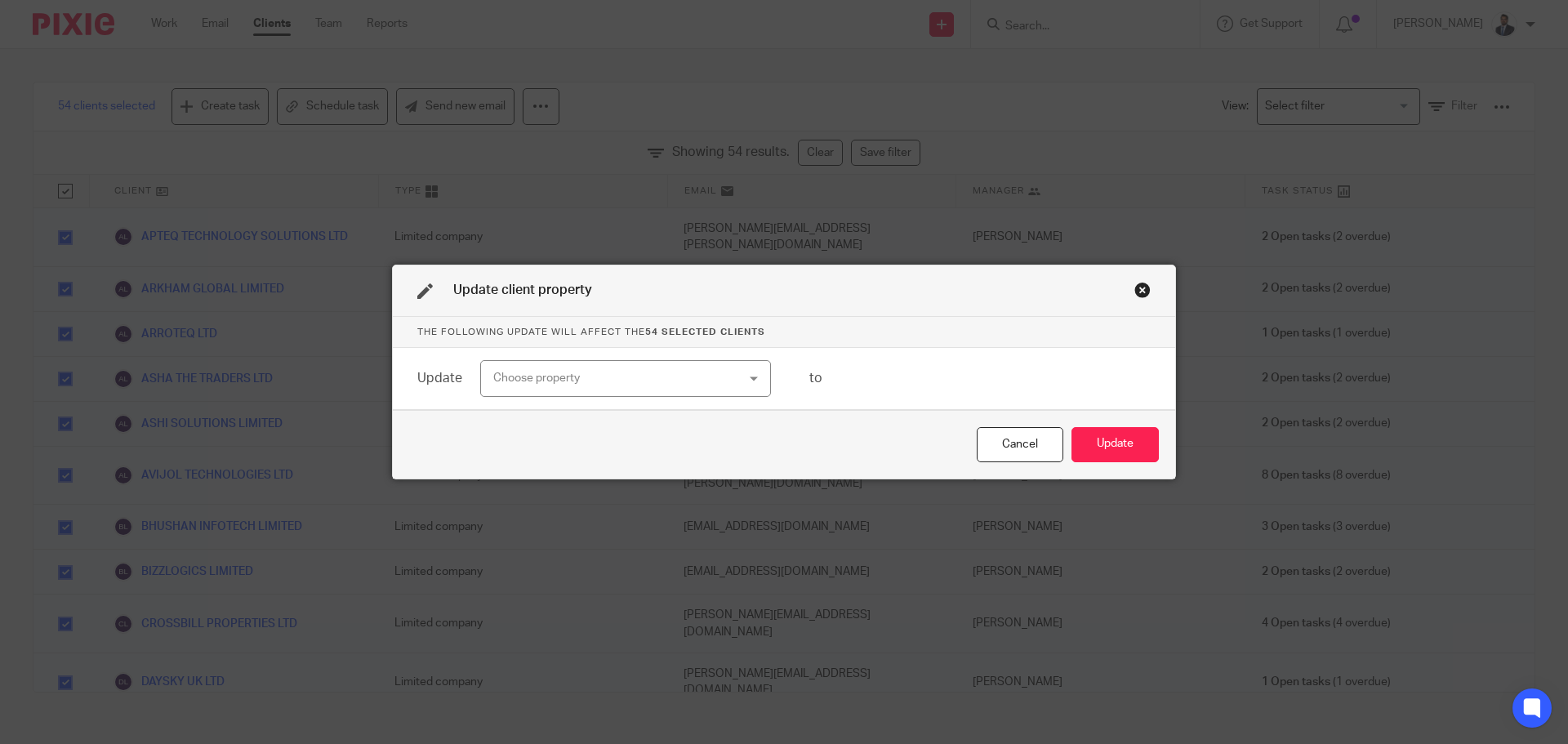
click at [587, 386] on div "Choose property" at bounding box center [604, 378] width 222 height 34
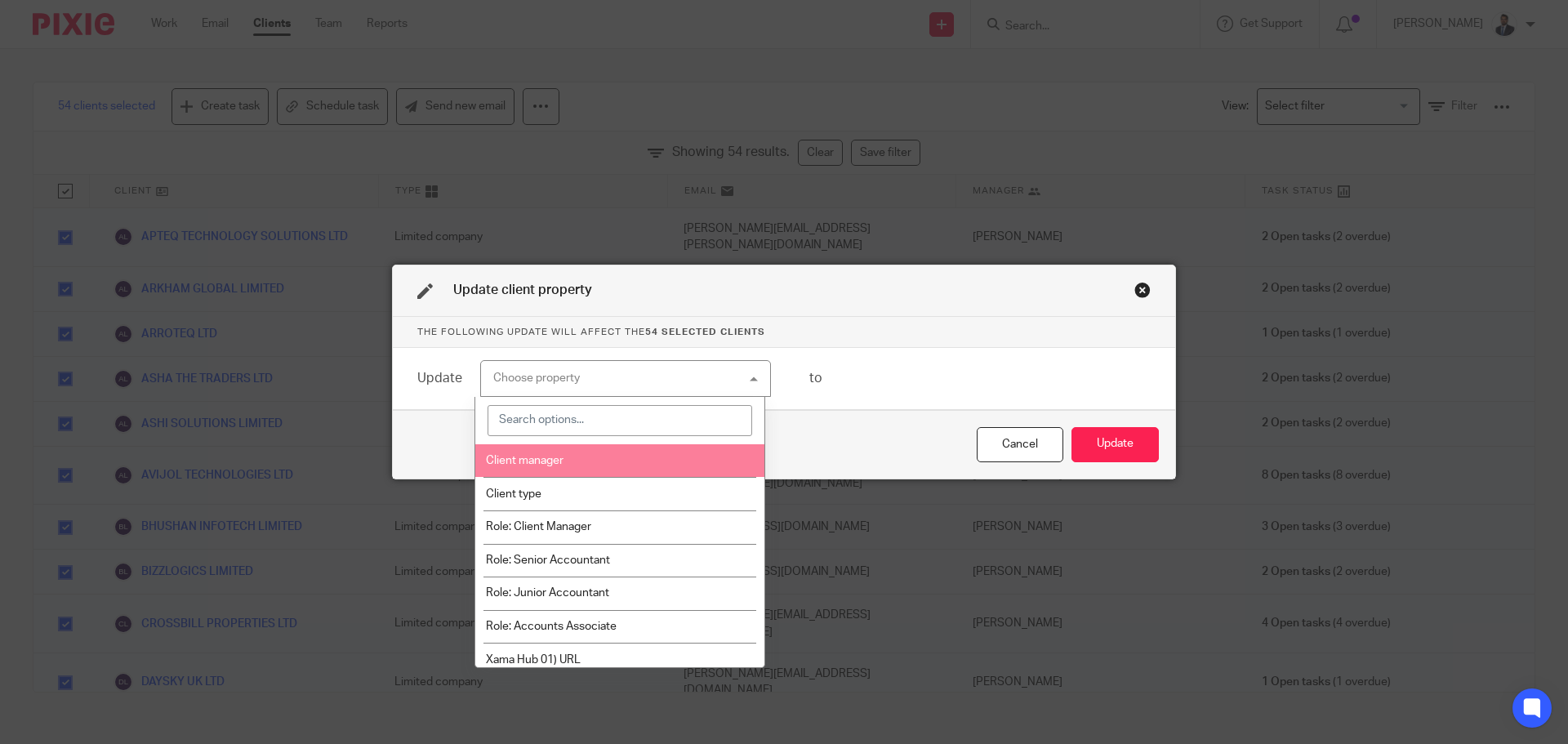
click at [555, 463] on span "Client manager" at bounding box center [525, 461] width 78 height 11
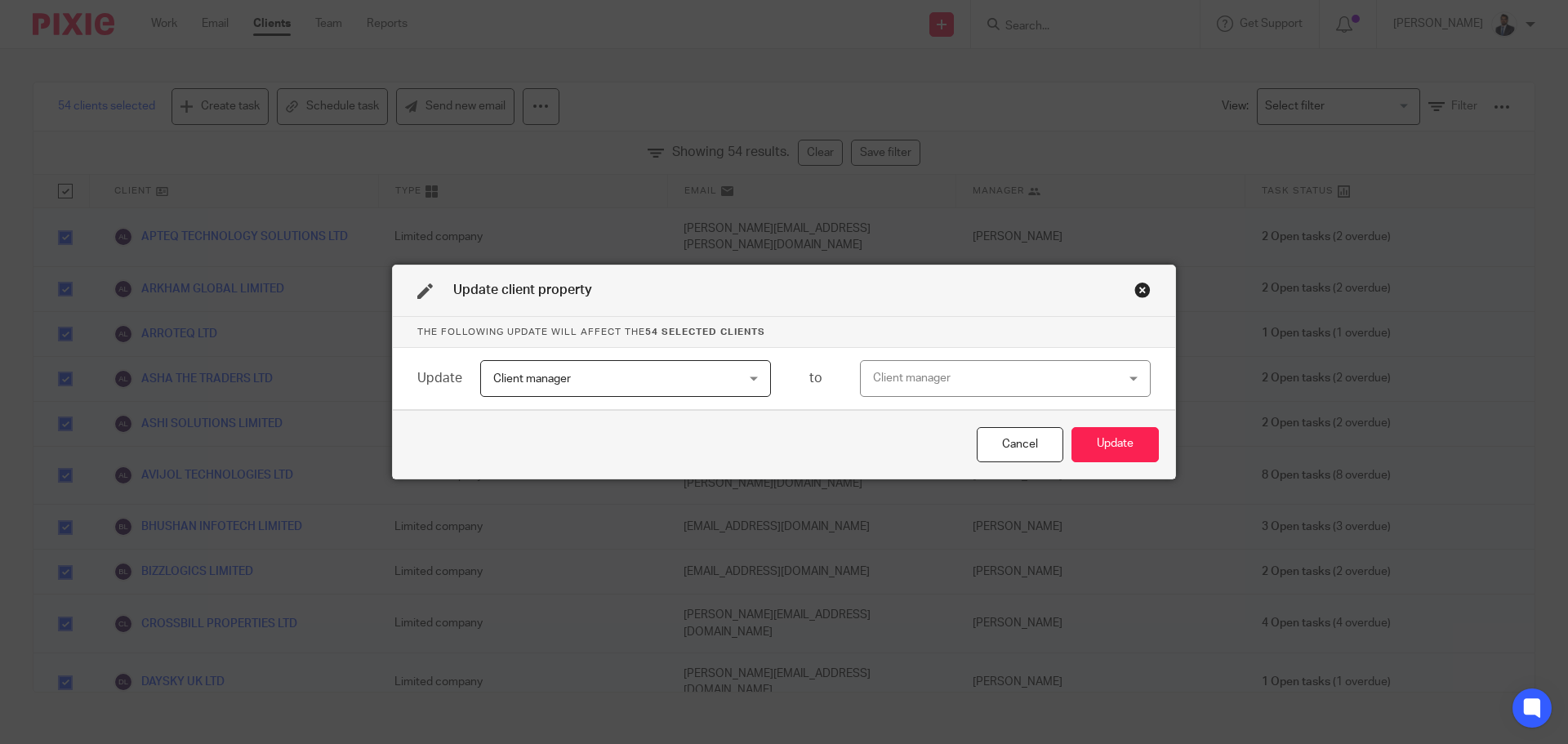
click at [913, 384] on div "Client manager" at bounding box center [983, 378] width 222 height 34
type input "shahu"
click at [926, 465] on span "Shahul Hameedh" at bounding box center [911, 461] width 90 height 11
click at [1132, 443] on button "Update" at bounding box center [1115, 445] width 87 height 35
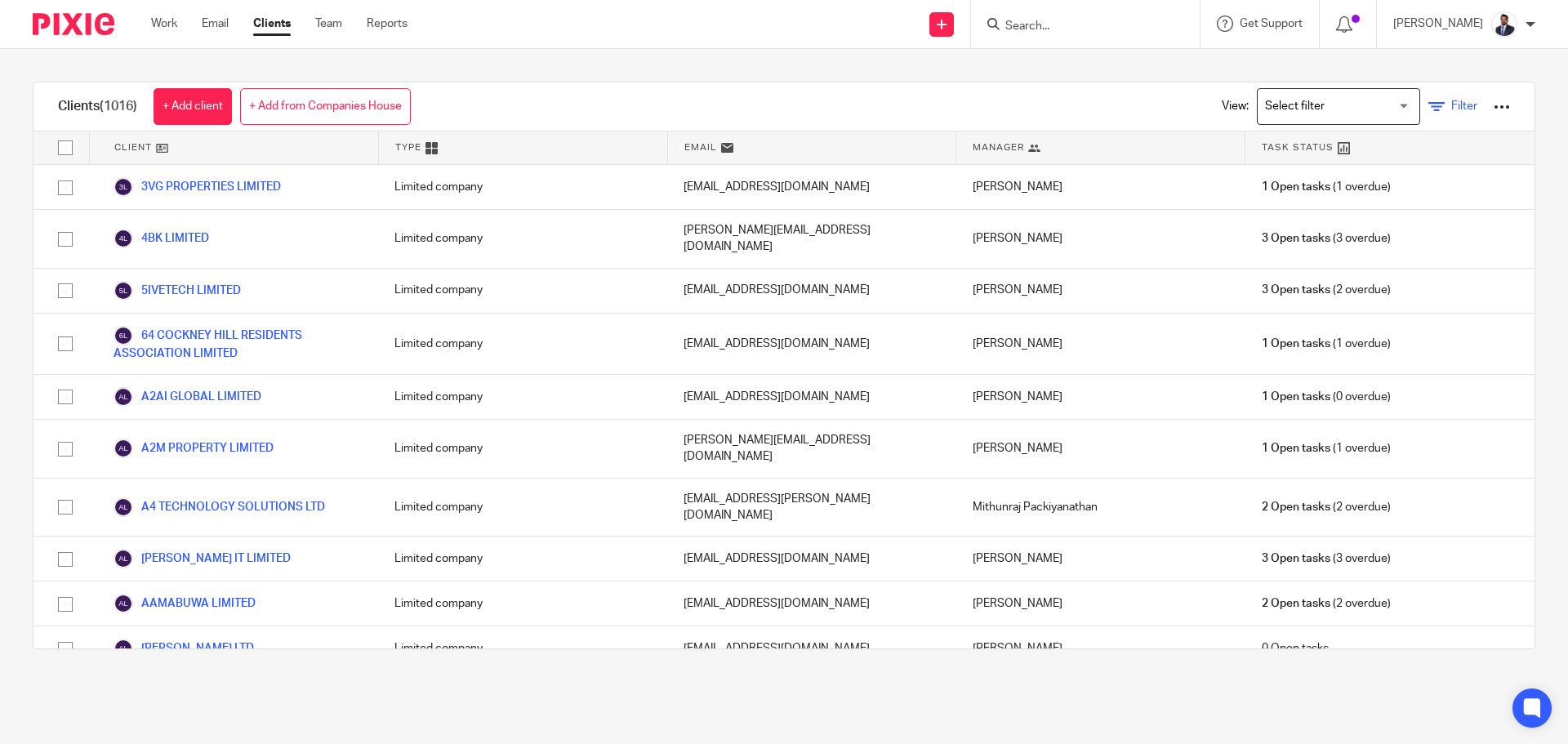
click at [1428, 103] on icon at bounding box center [1436, 108] width 17 height 17
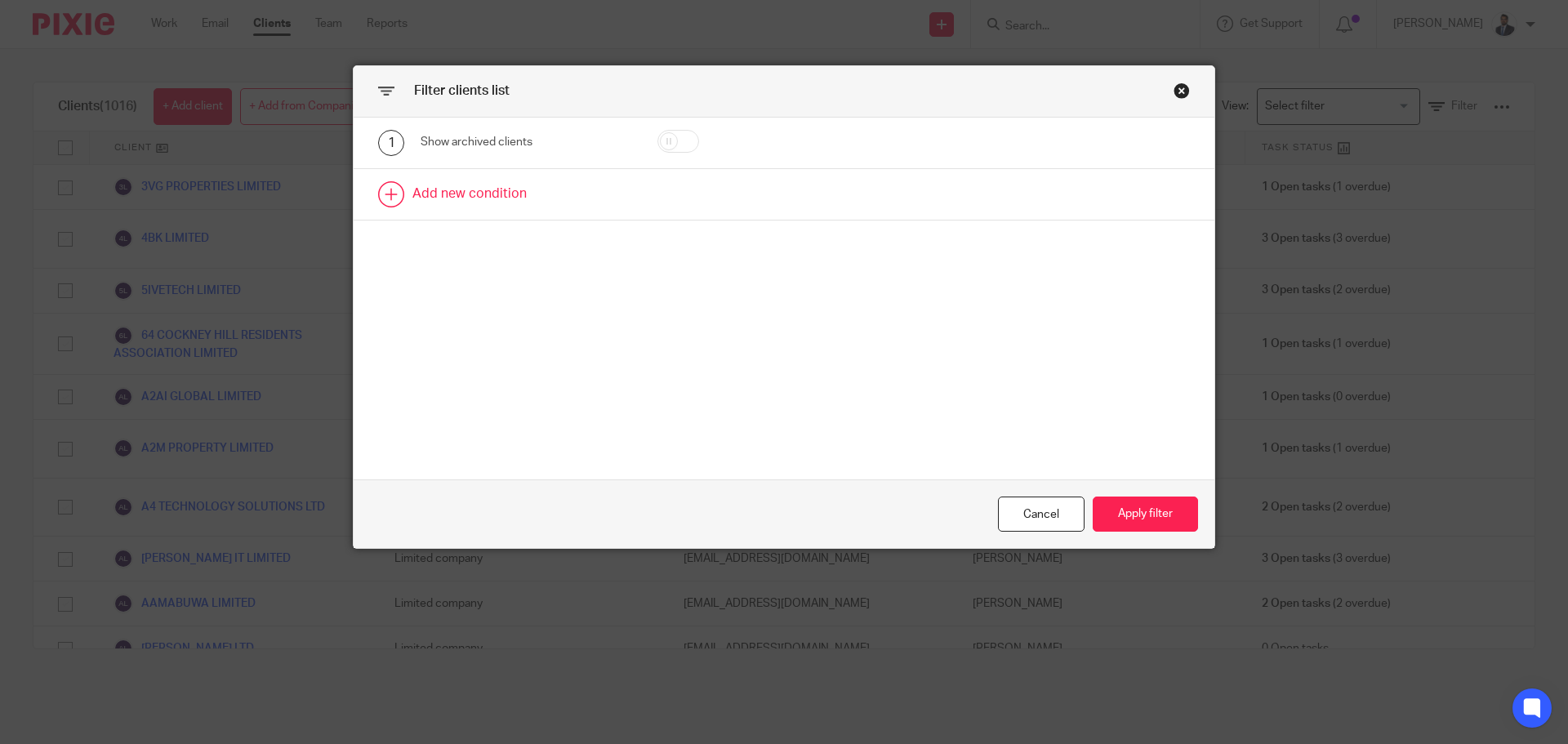
click at [455, 202] on link at bounding box center [784, 194] width 860 height 51
click at [482, 200] on div "Field" at bounding box center [513, 199] width 158 height 34
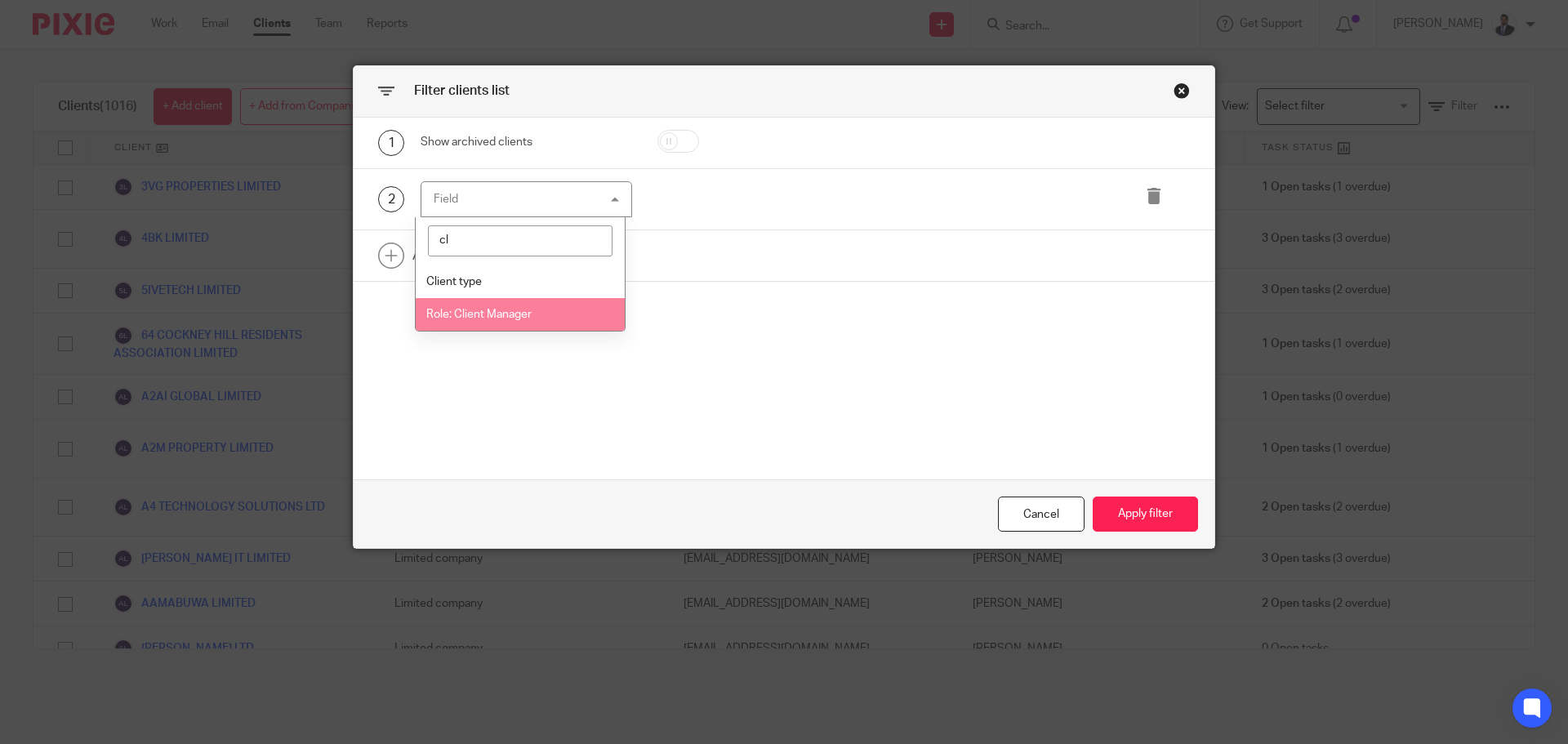
type input "cl"
click at [485, 305] on li "Role: Client Manager" at bounding box center [520, 314] width 210 height 33
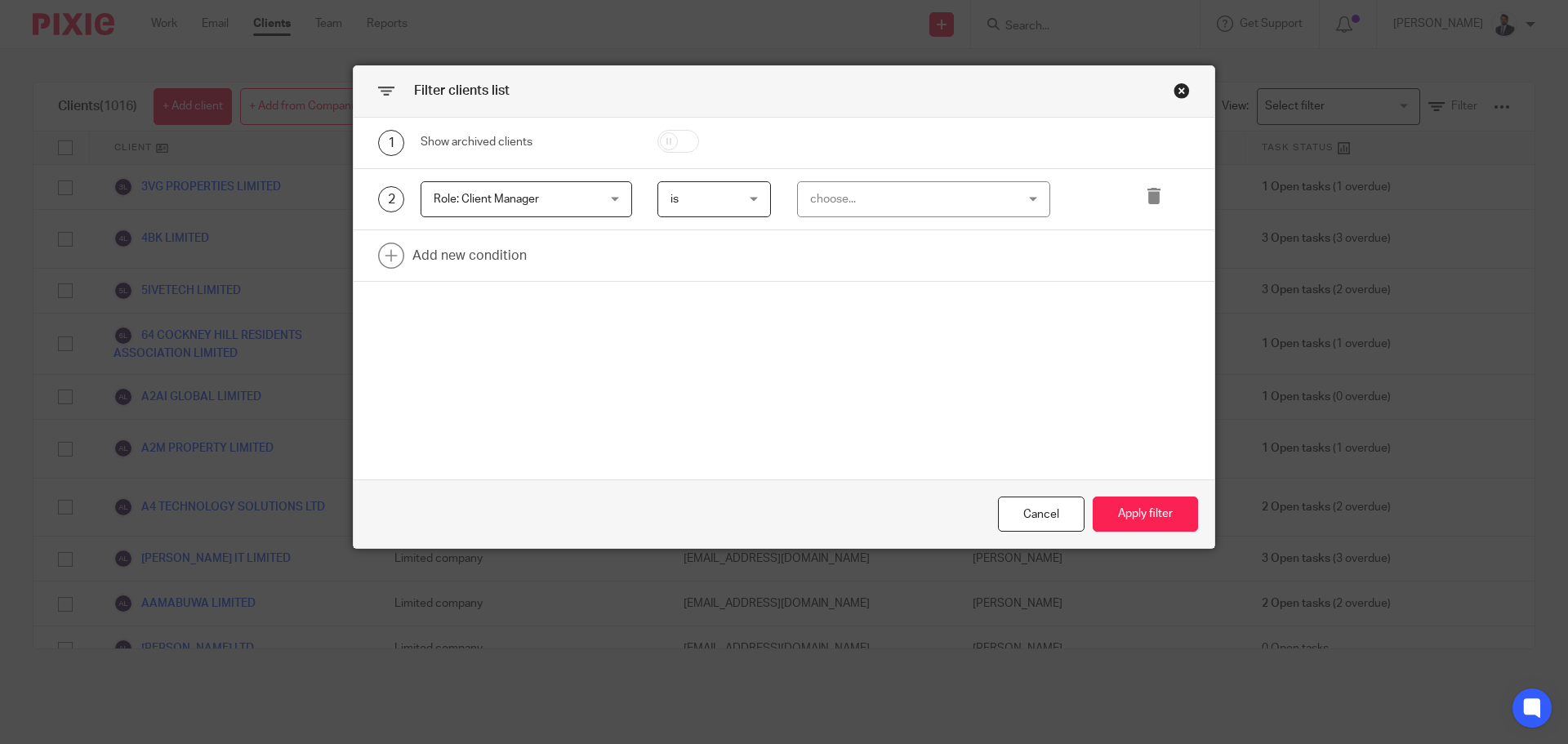
click at [864, 199] on div "choose..." at bounding box center [906, 199] width 192 height 34
click at [484, 200] on span "Role: Client Manager" at bounding box center [487, 199] width 106 height 11
type input "seni"
click at [500, 279] on span "Role: Senior Accountant" at bounding box center [489, 282] width 124 height 11
click at [886, 198] on div "choose..." at bounding box center [906, 199] width 192 height 34
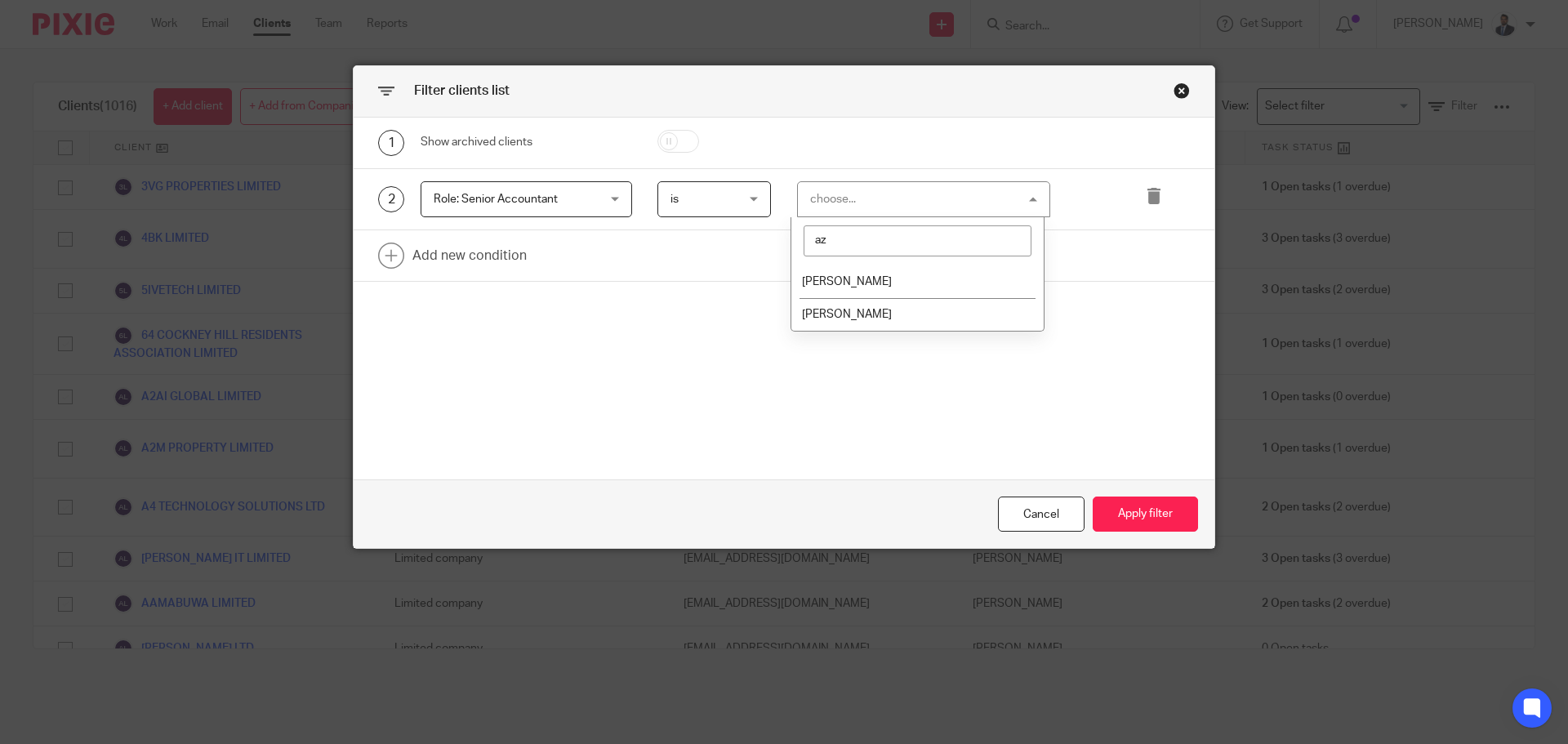
type input "aza"
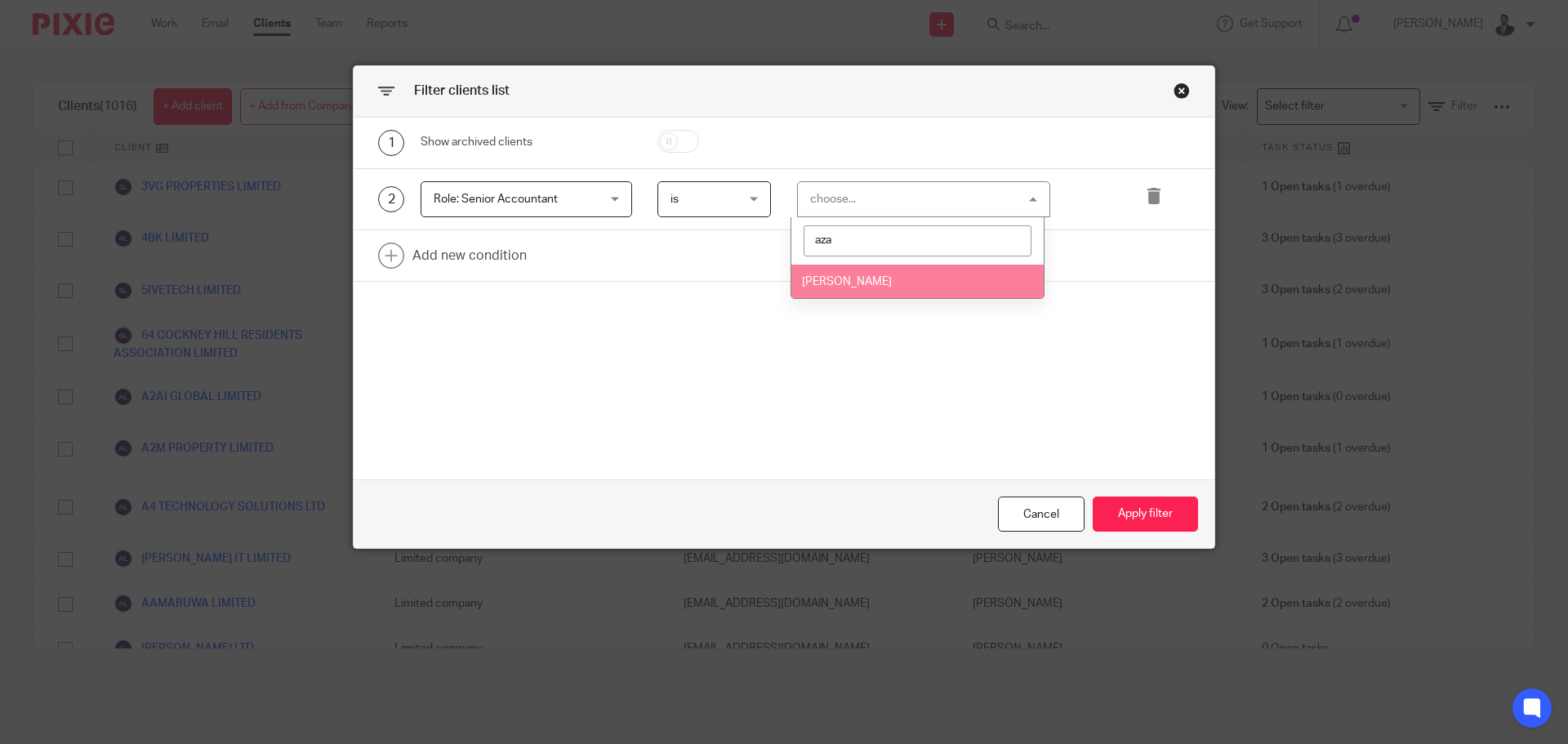
click at [876, 279] on span "[PERSON_NAME]" at bounding box center [847, 282] width 90 height 11
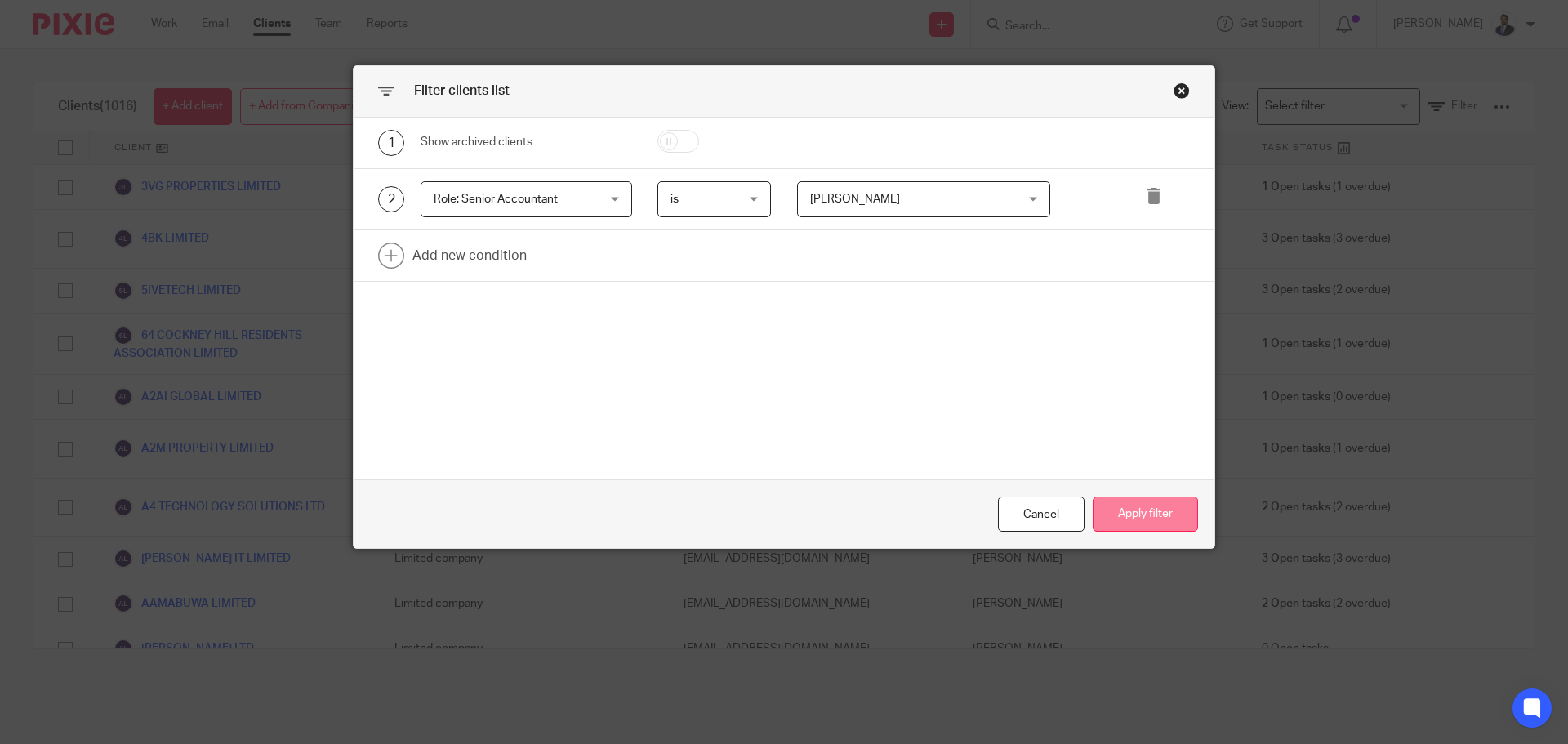
click at [1142, 516] on button "Apply filter" at bounding box center [1145, 514] width 106 height 35
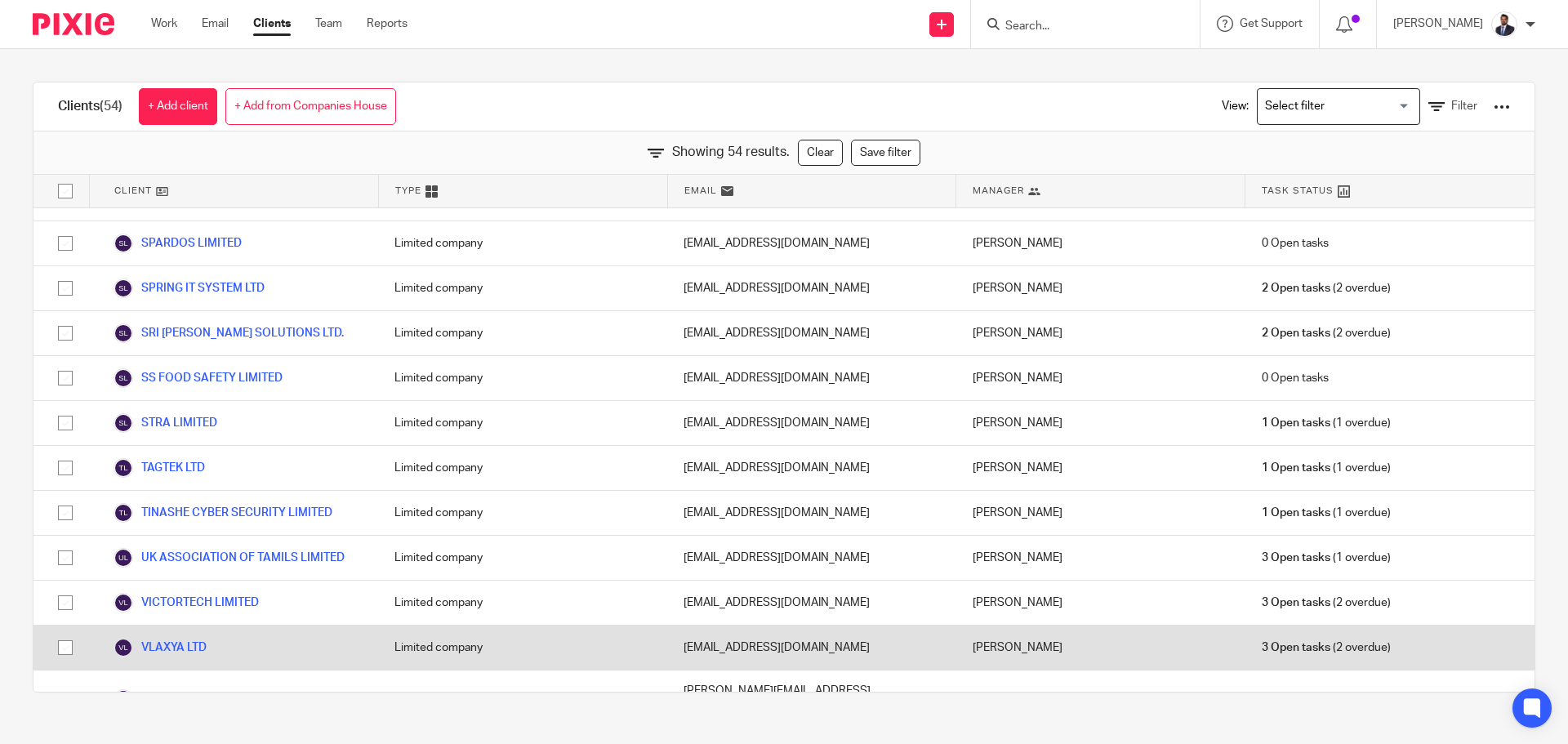
scroll to position [1958, 0]
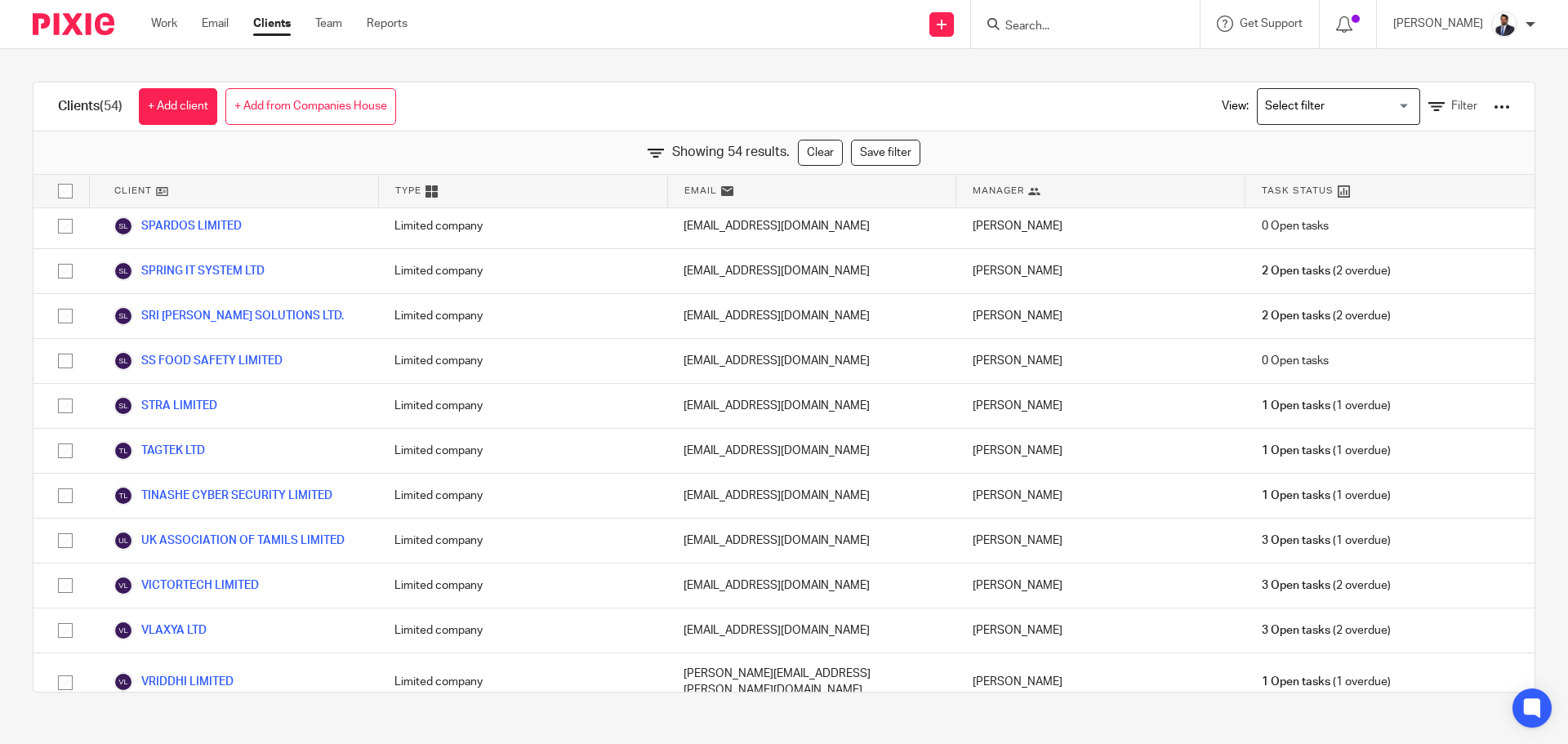
click at [1494, 101] on div at bounding box center [1502, 108] width 17 height 17
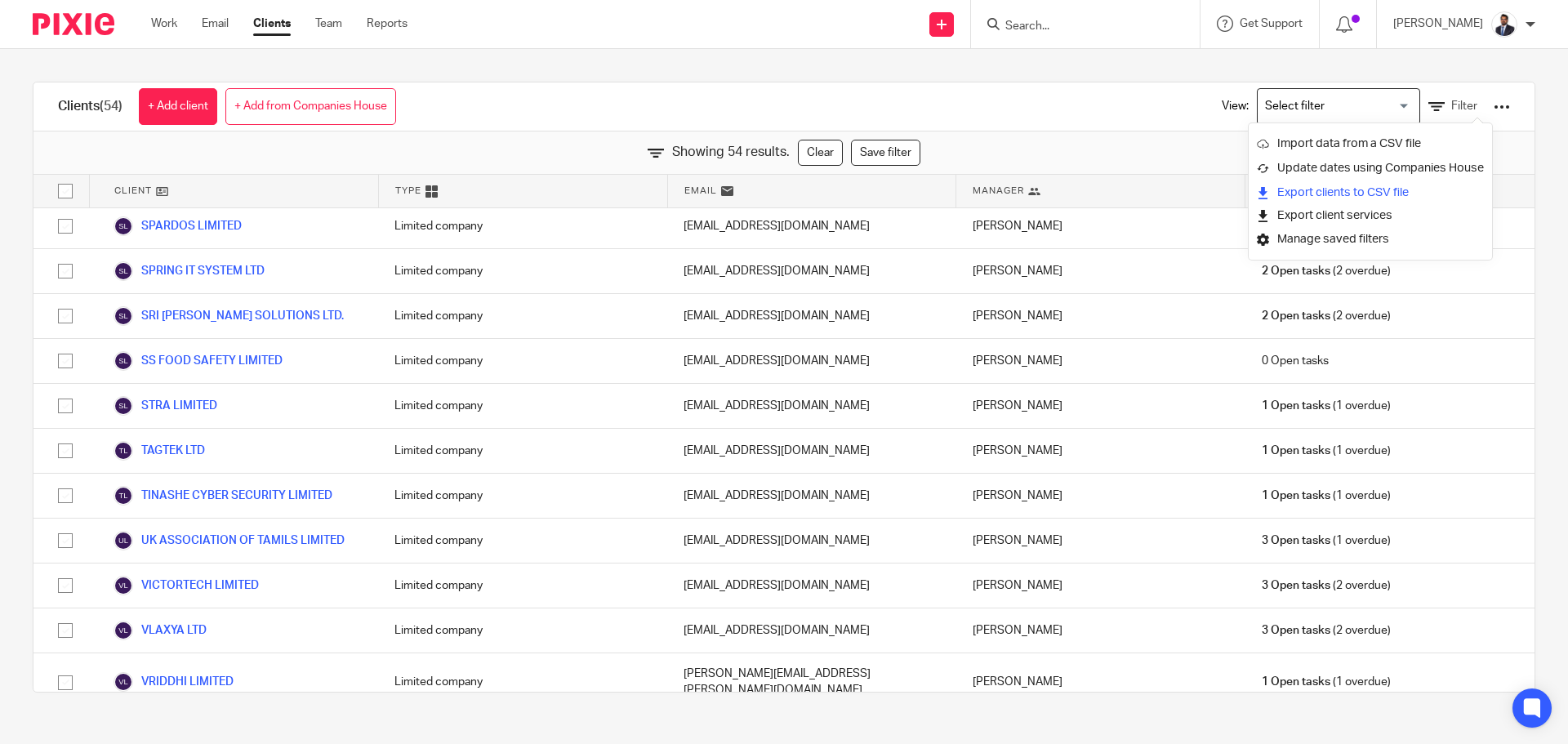
click at [1358, 196] on link "Export clients to CSV file" at bounding box center [1370, 193] width 227 height 24
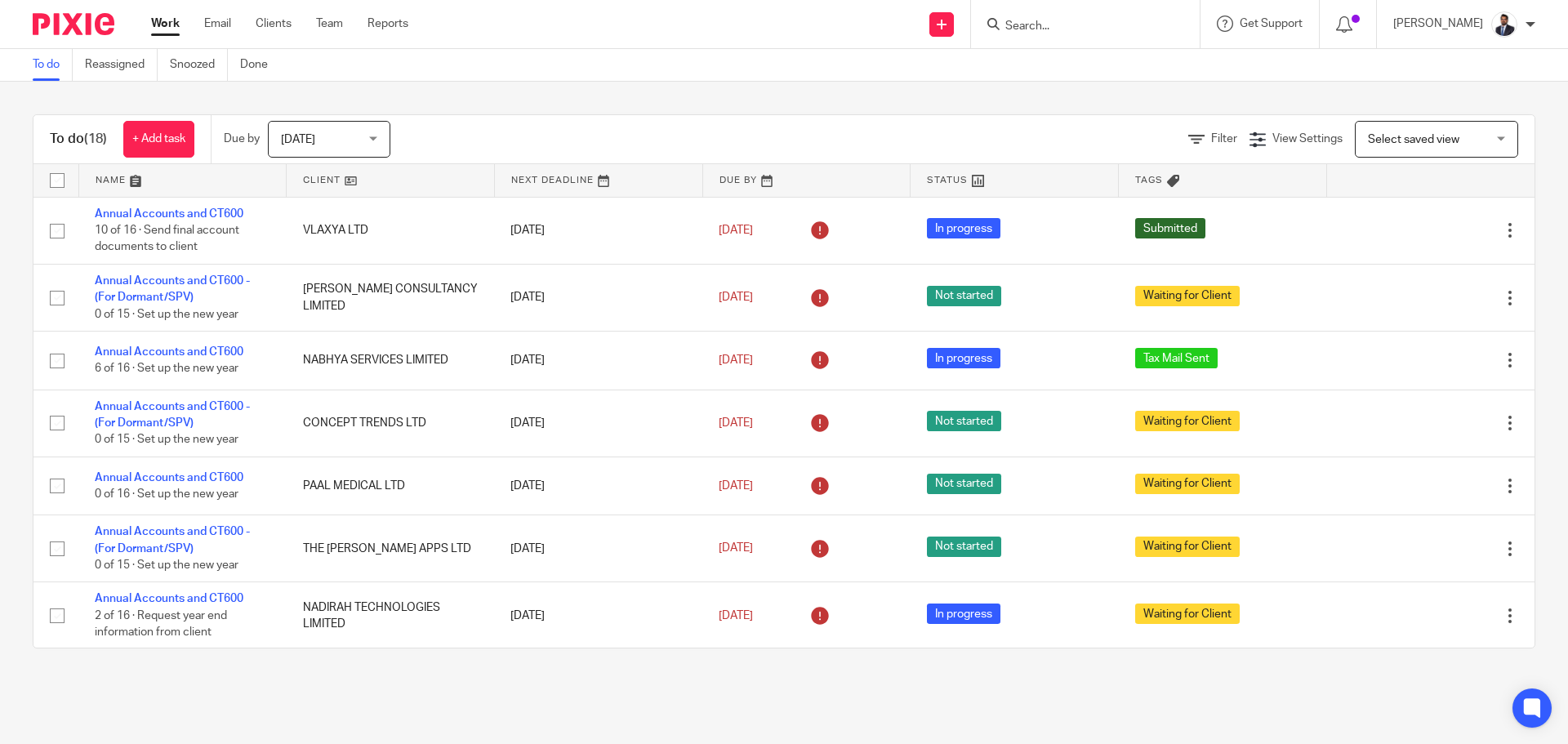
click at [1040, 26] on input "Search" at bounding box center [1077, 27] width 147 height 15
click at [1044, 19] on input "Search" at bounding box center [1077, 27] width 147 height 15
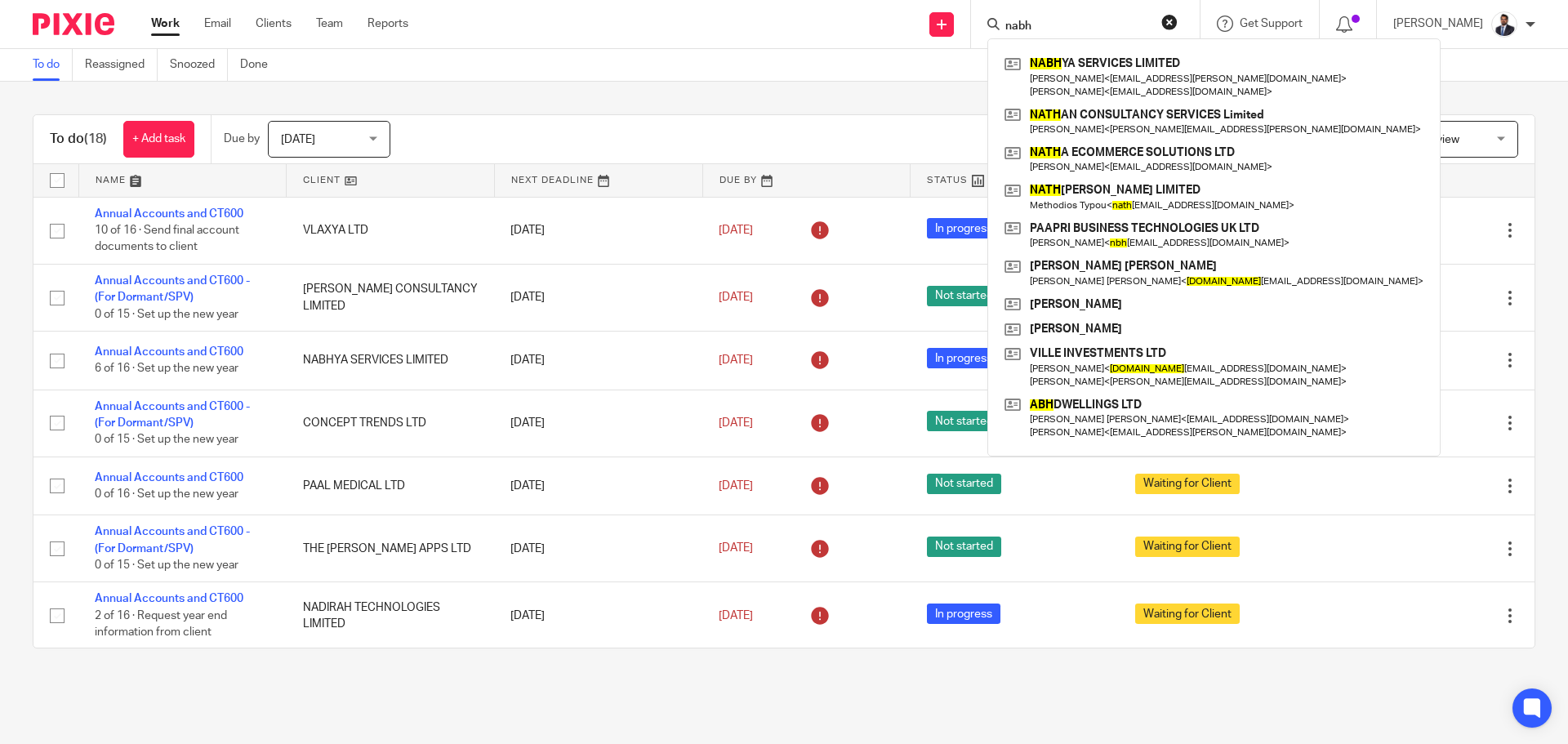
type input "nabh"
click at [389, 697] on main "To do Reassigned Snoozed Done To do (18) + Add task Due by [DATE] [DATE] [DATE]…" at bounding box center [784, 372] width 1568 height 744
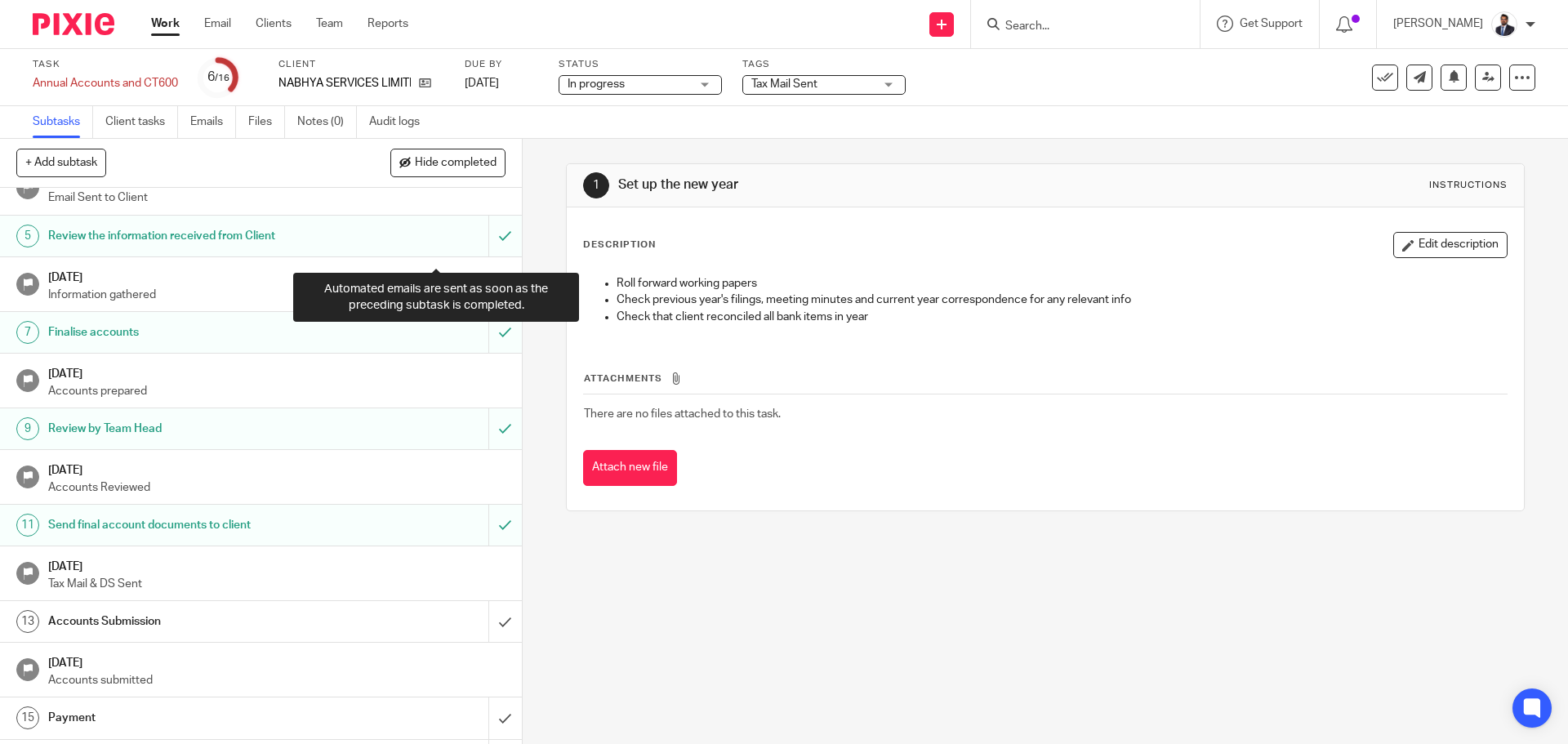
scroll to position [207, 0]
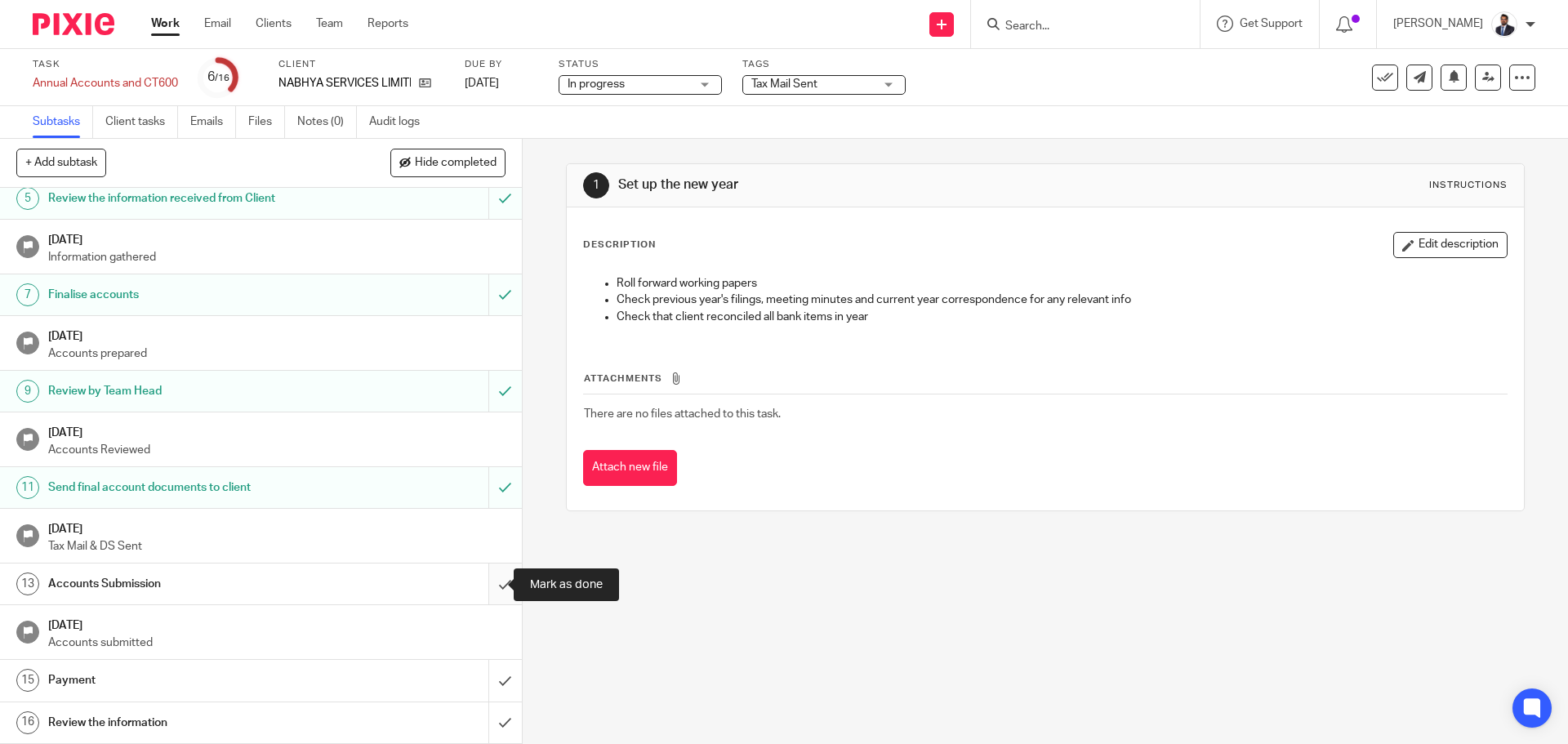
click at [485, 585] on input "submit" at bounding box center [261, 584] width 522 height 41
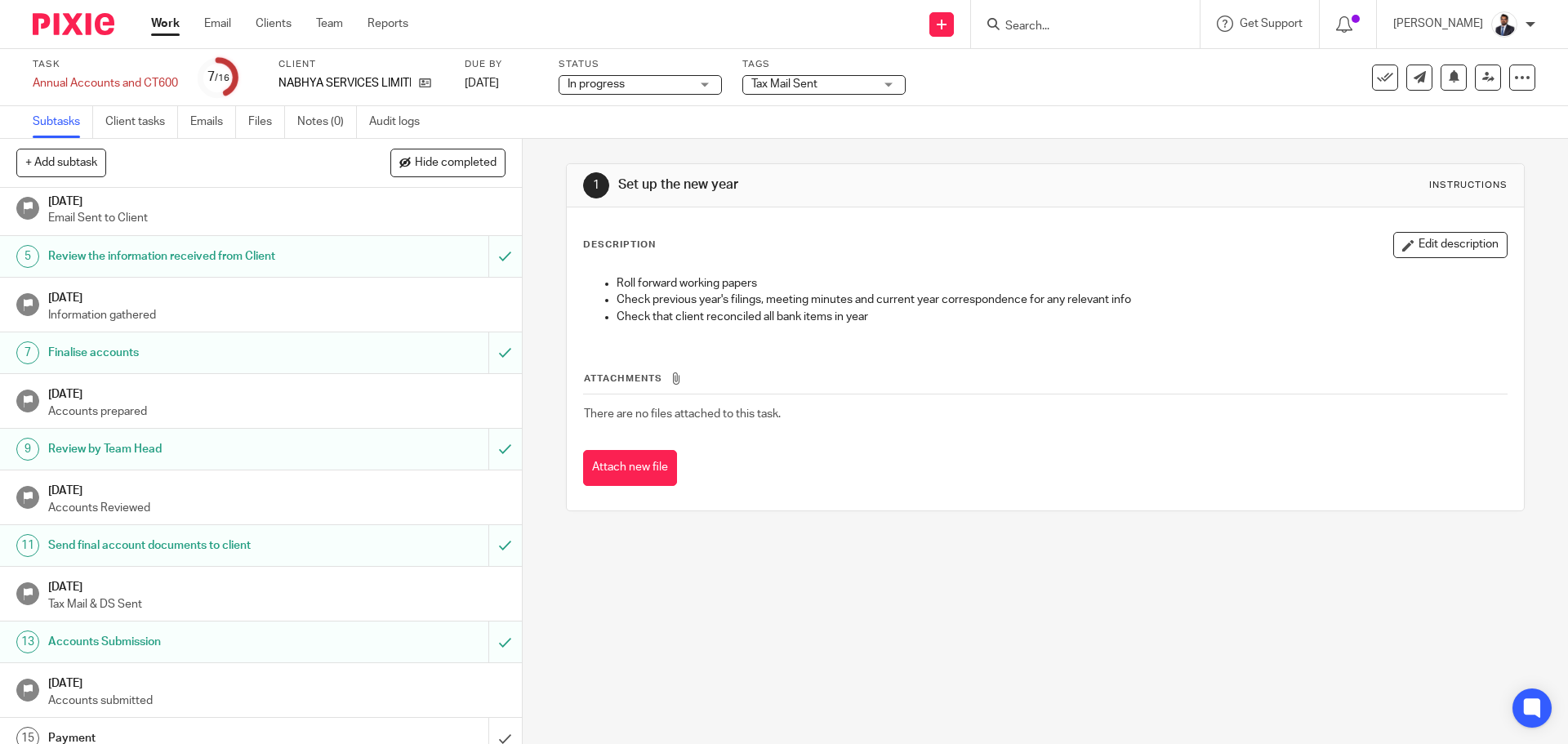
scroll to position [207, 0]
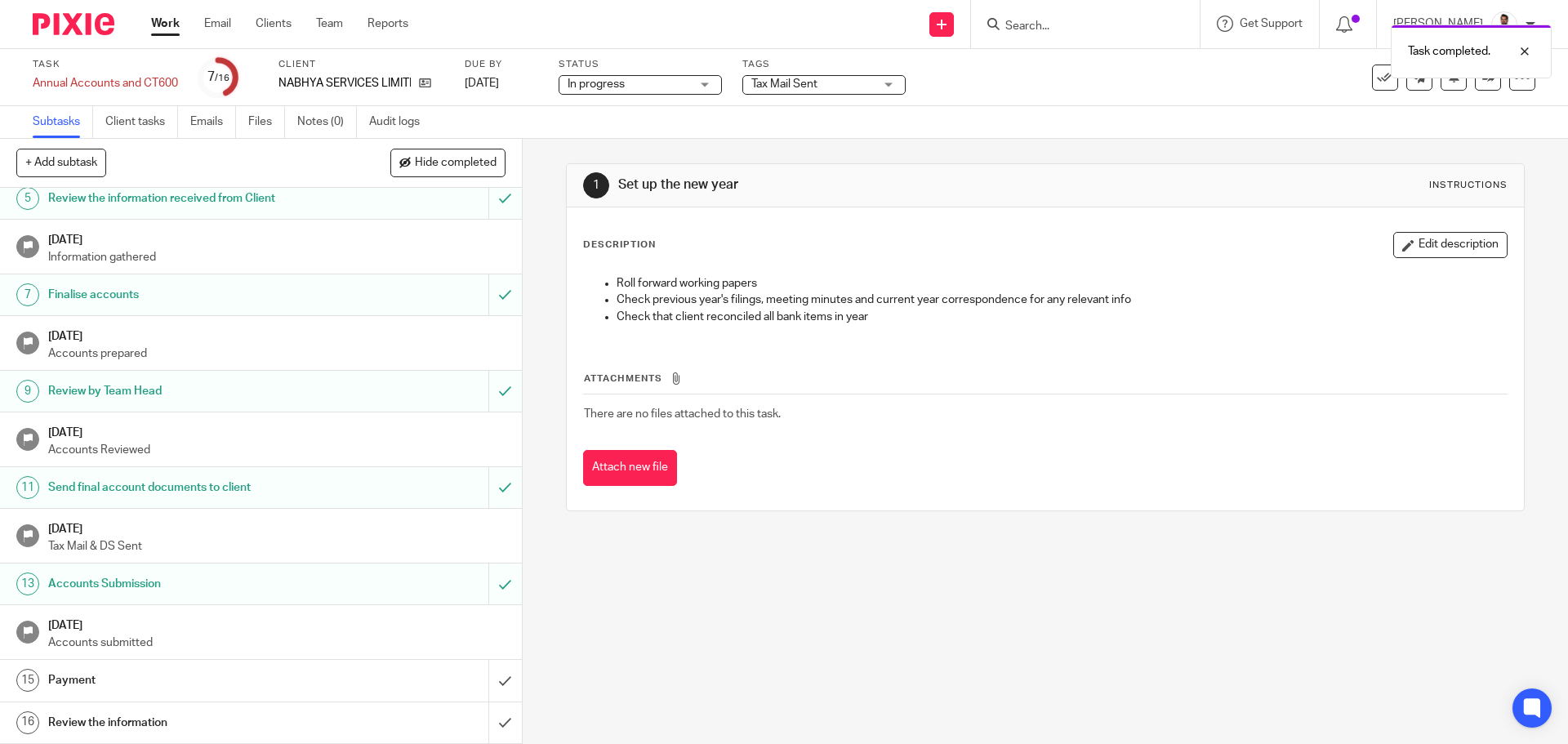
click at [822, 87] on span "Tax Mail Sent" at bounding box center [812, 84] width 122 height 17
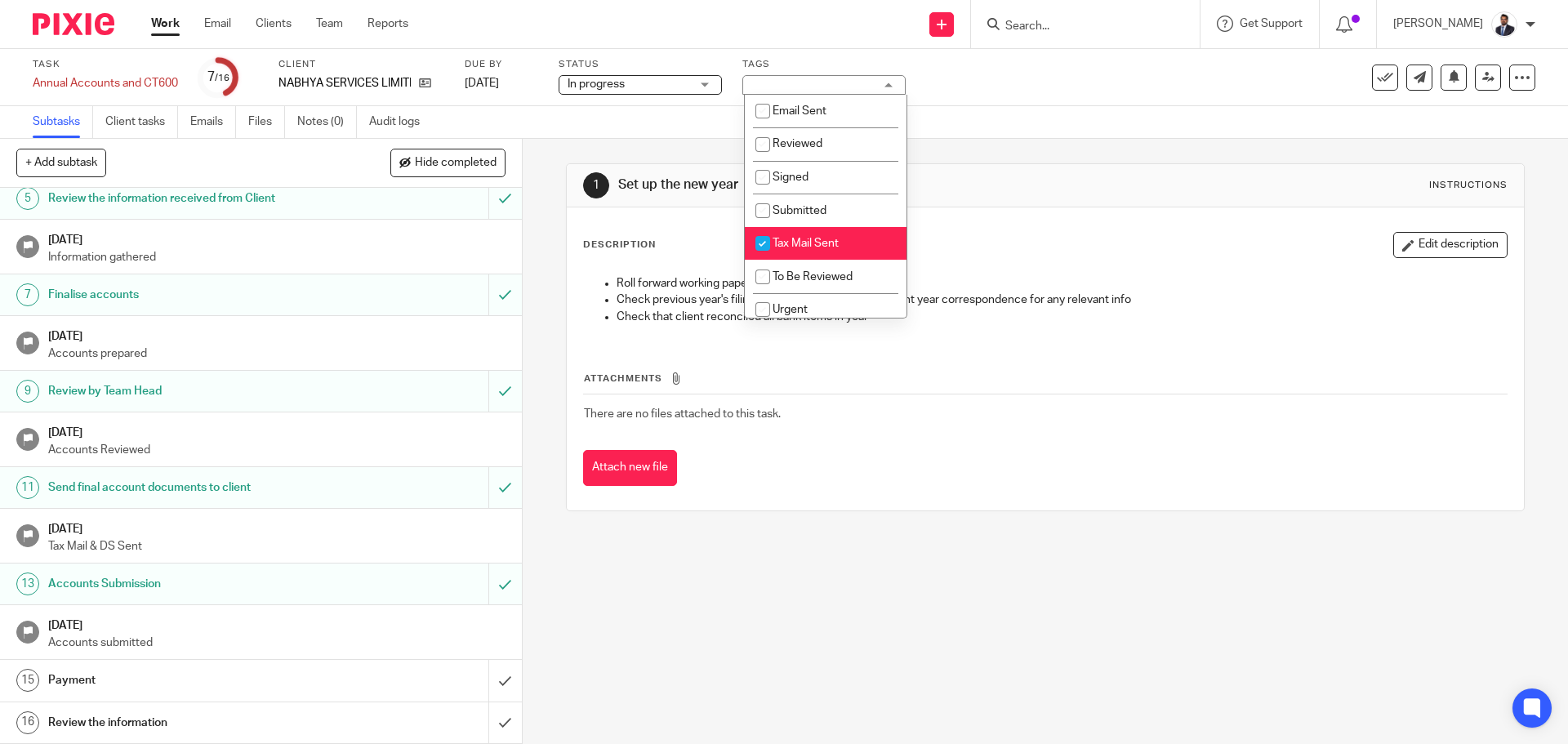
click at [766, 242] on input "checkbox" at bounding box center [762, 243] width 31 height 31
checkbox input "false"
click at [769, 204] on input "checkbox" at bounding box center [762, 210] width 31 height 31
checkbox input "true"
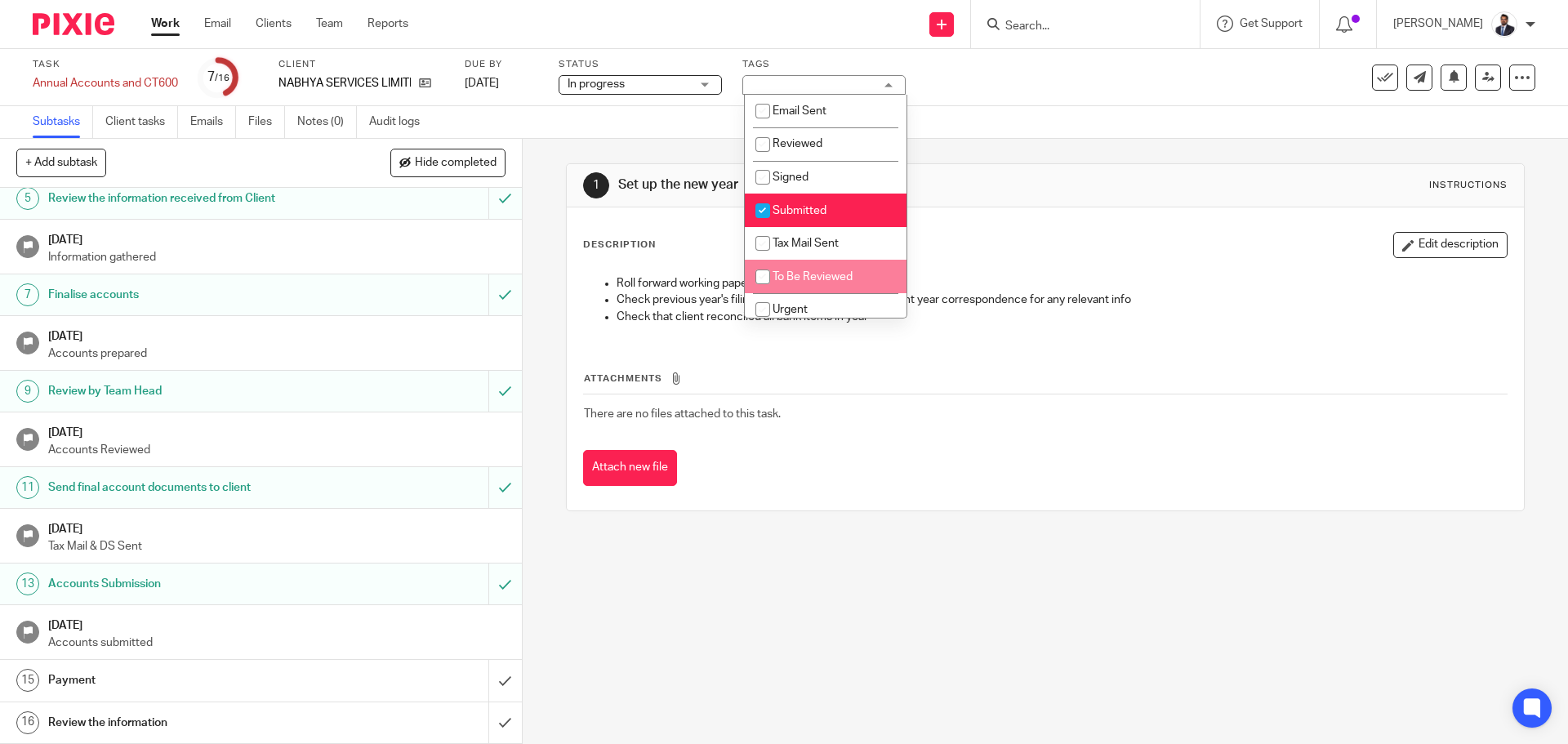
click at [893, 590] on div "1 Set up the new year Instructions Description Edit description Roll forward wo…" at bounding box center [1045, 442] width 1045 height 606
